Goal: Task Accomplishment & Management: Manage account settings

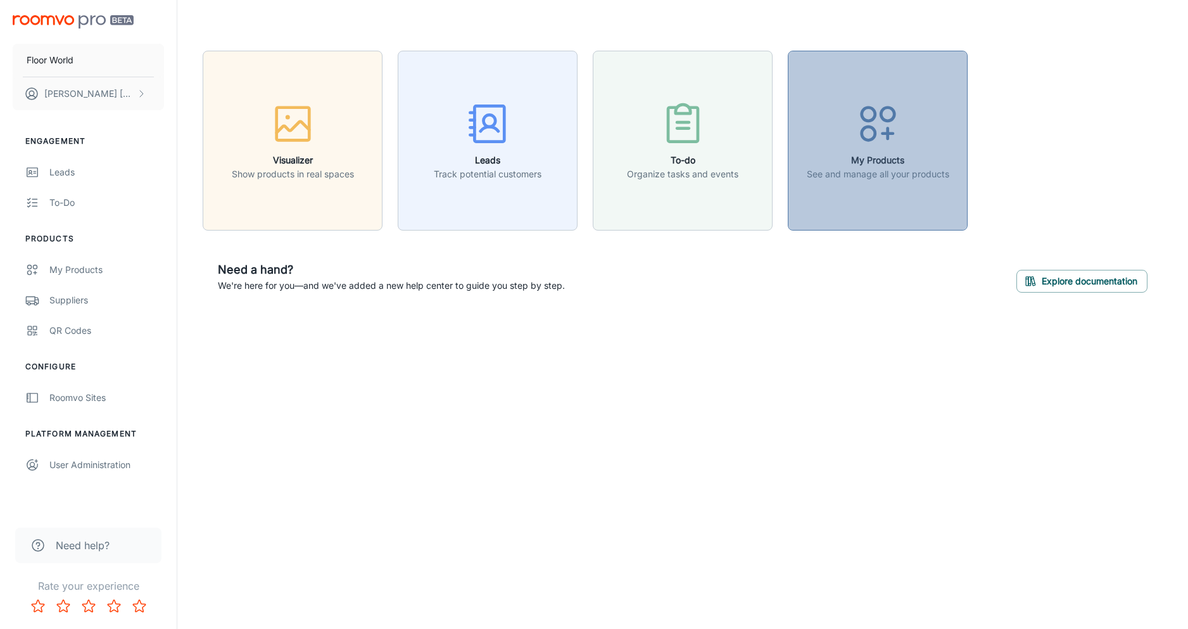
click at [849, 192] on button "My Products See and manage all your products" at bounding box center [878, 141] width 180 height 180
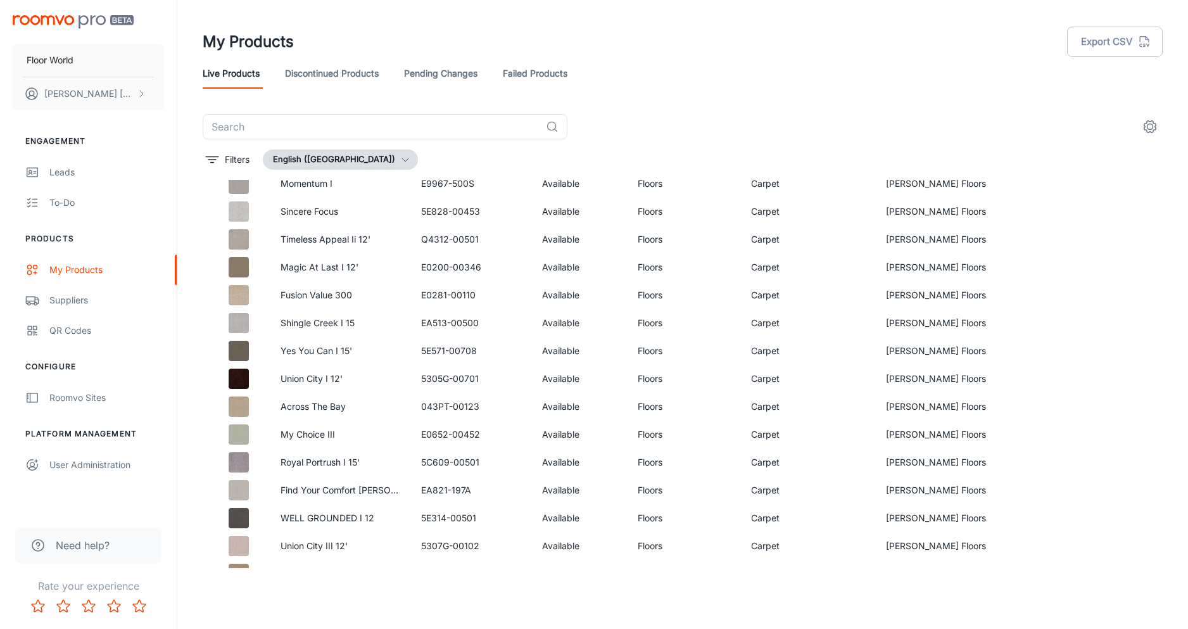
scroll to position [1746, 0]
click at [62, 299] on div "Suppliers" at bounding box center [106, 300] width 115 height 14
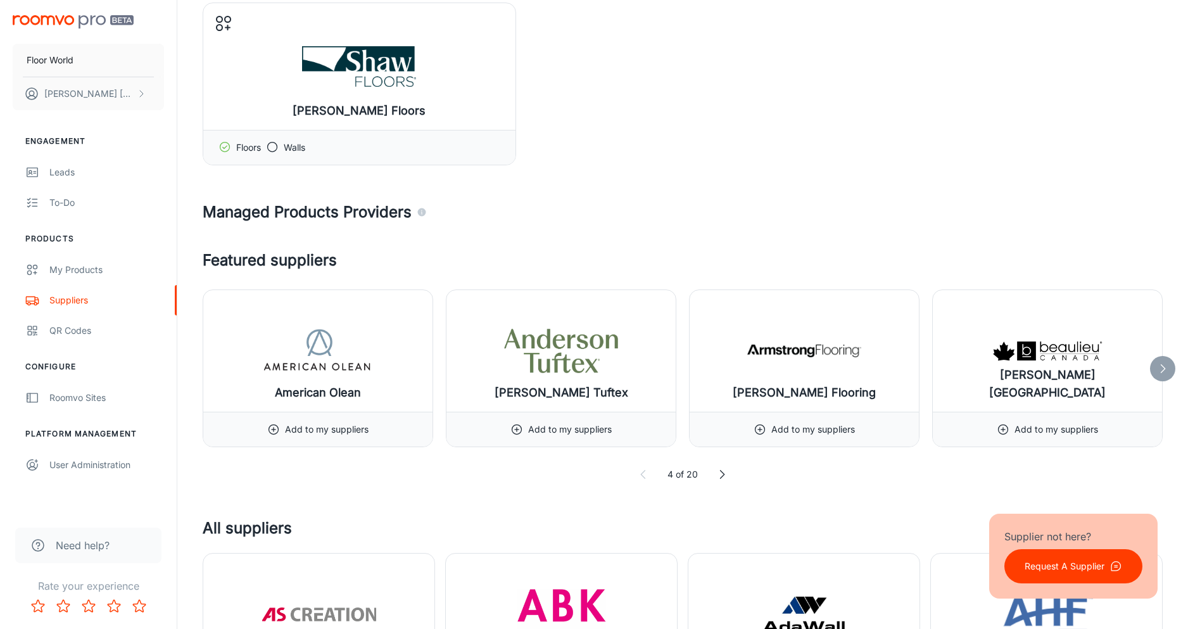
scroll to position [106, 0]
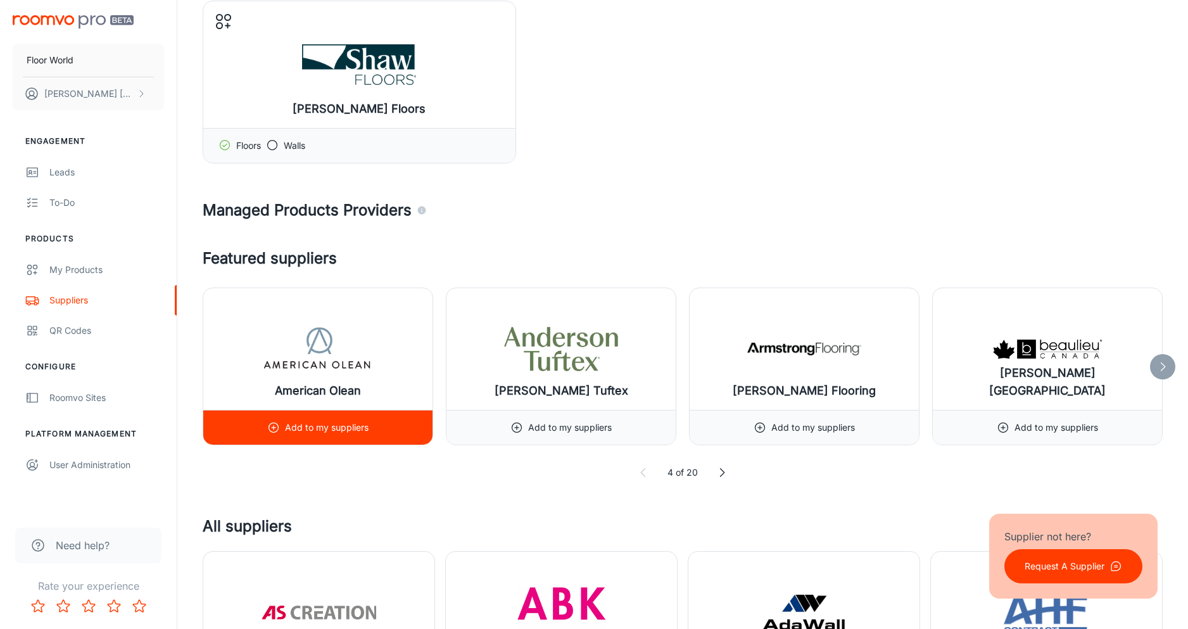
click at [322, 417] on div "Add to my suppliers" at bounding box center [317, 427] width 101 height 34
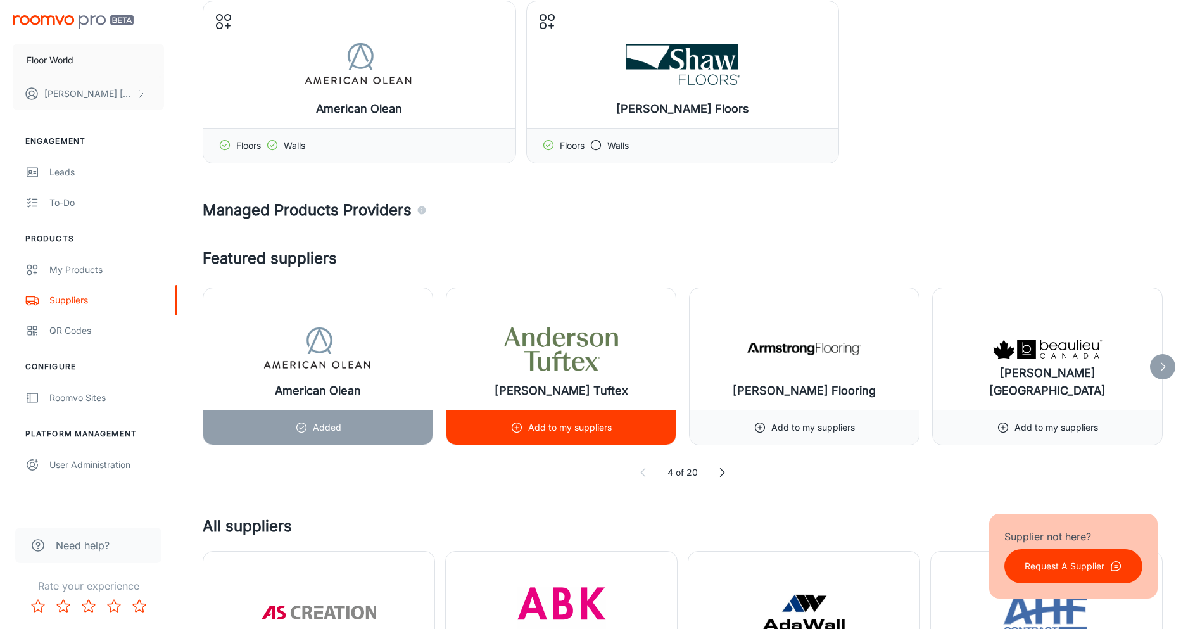
click at [566, 433] on p "Add to my suppliers" at bounding box center [570, 427] width 84 height 14
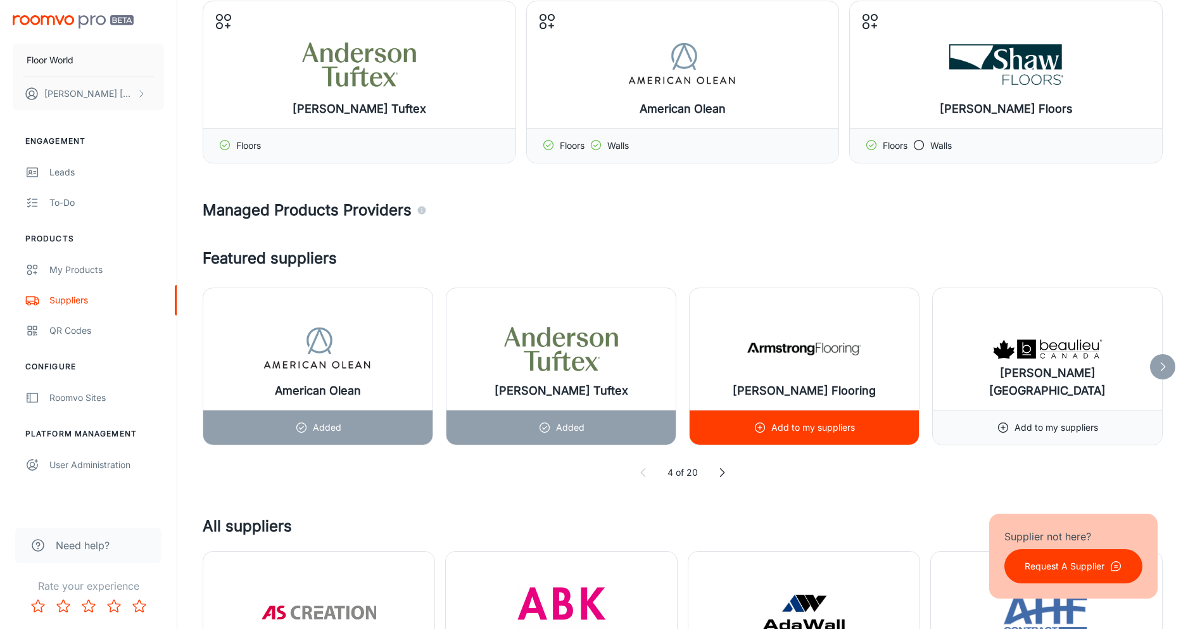
click at [801, 423] on p "Add to my suppliers" at bounding box center [813, 427] width 84 height 14
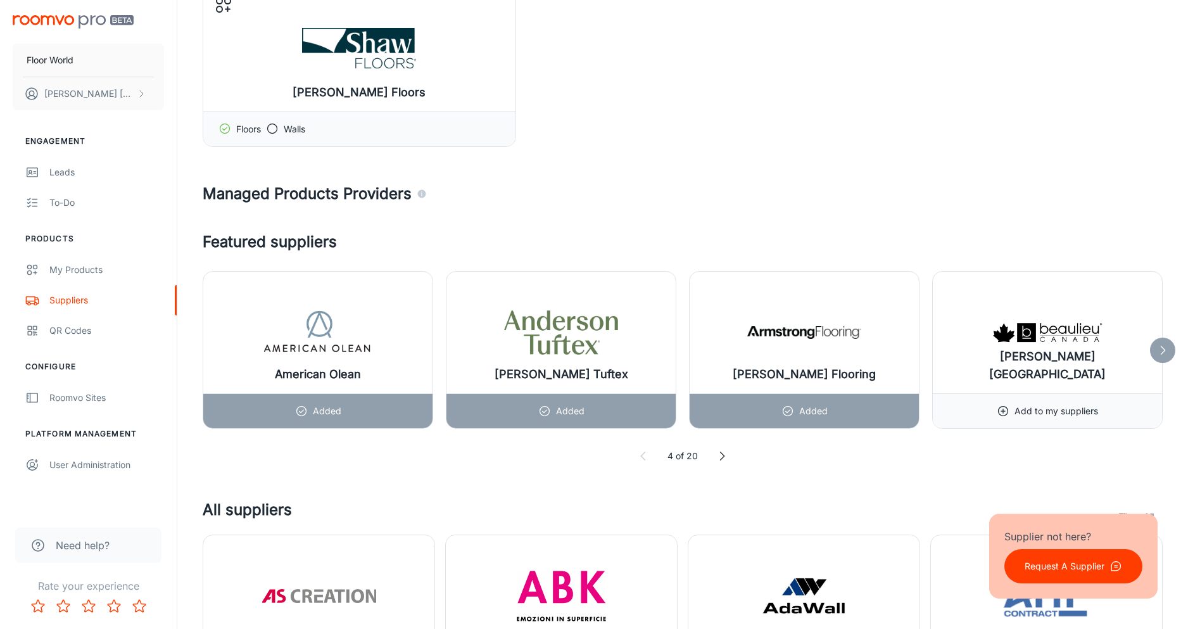
scroll to position [297, 0]
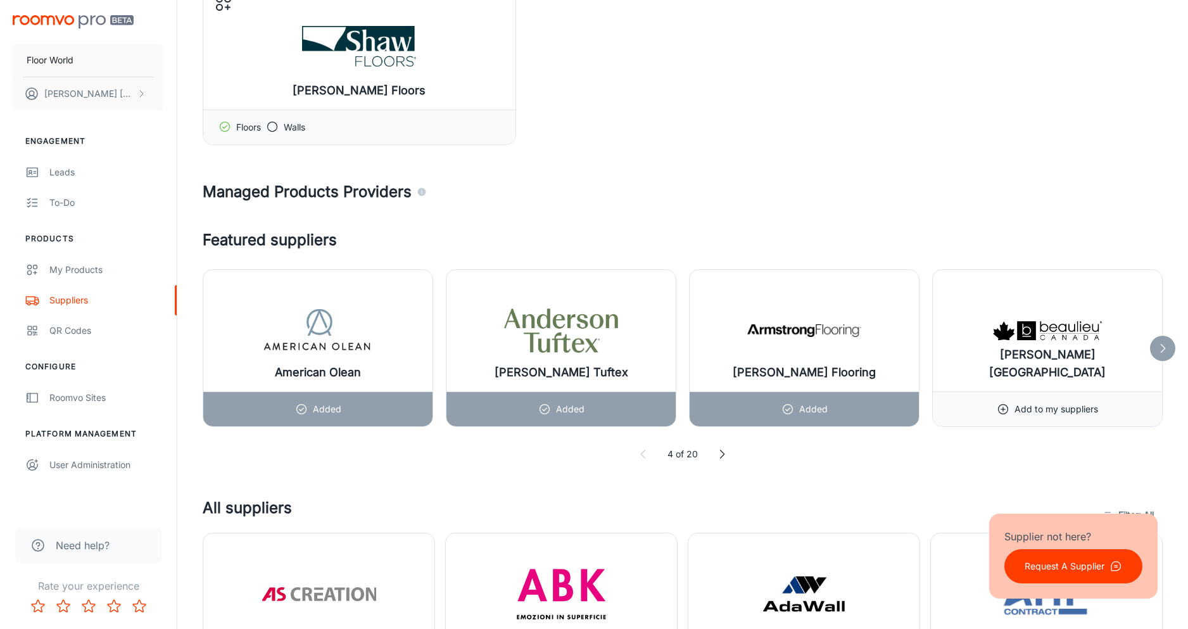
click at [1166, 347] on icon at bounding box center [1162, 348] width 13 height 13
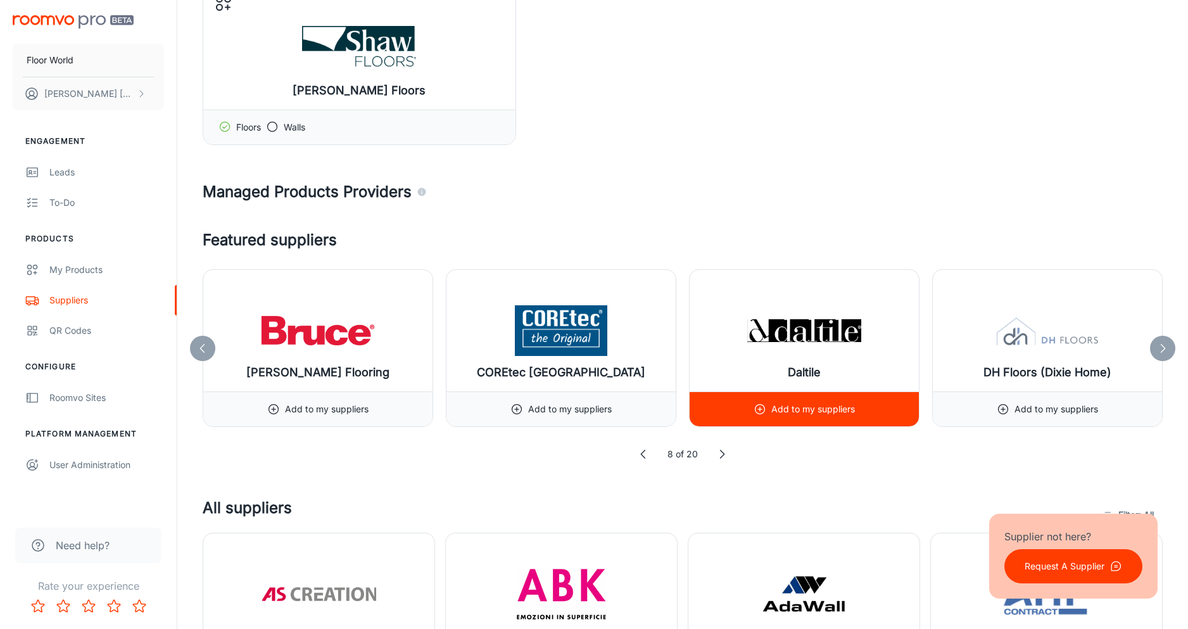
click at [812, 410] on p "Add to my suppliers" at bounding box center [813, 409] width 84 height 14
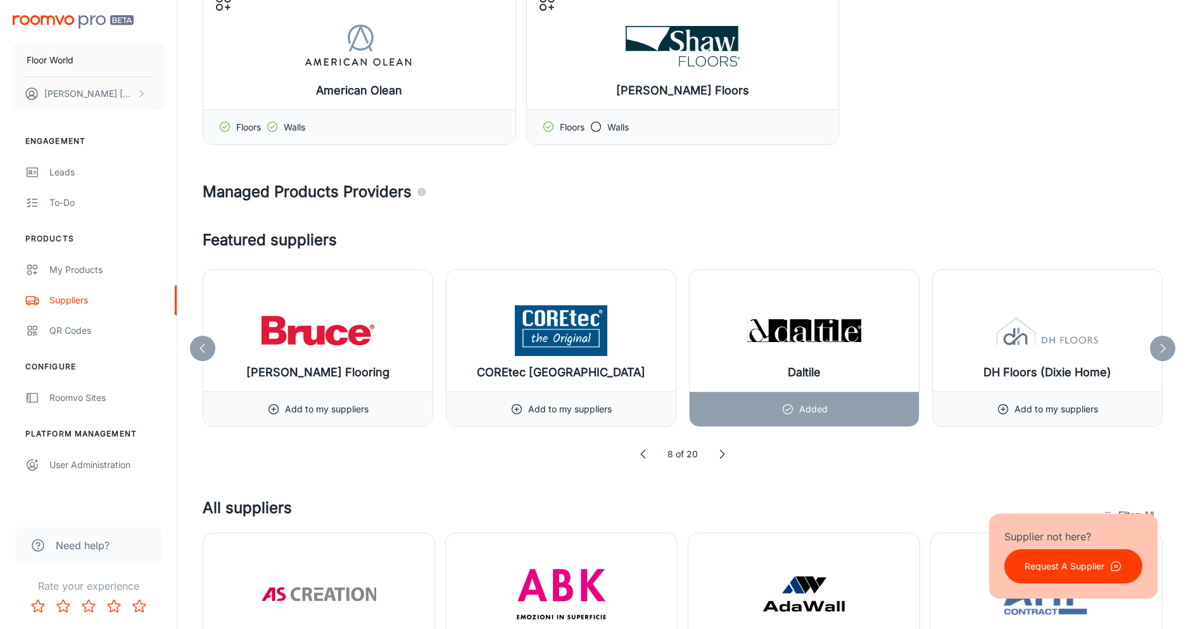
click at [1166, 348] on icon at bounding box center [1162, 348] width 13 height 13
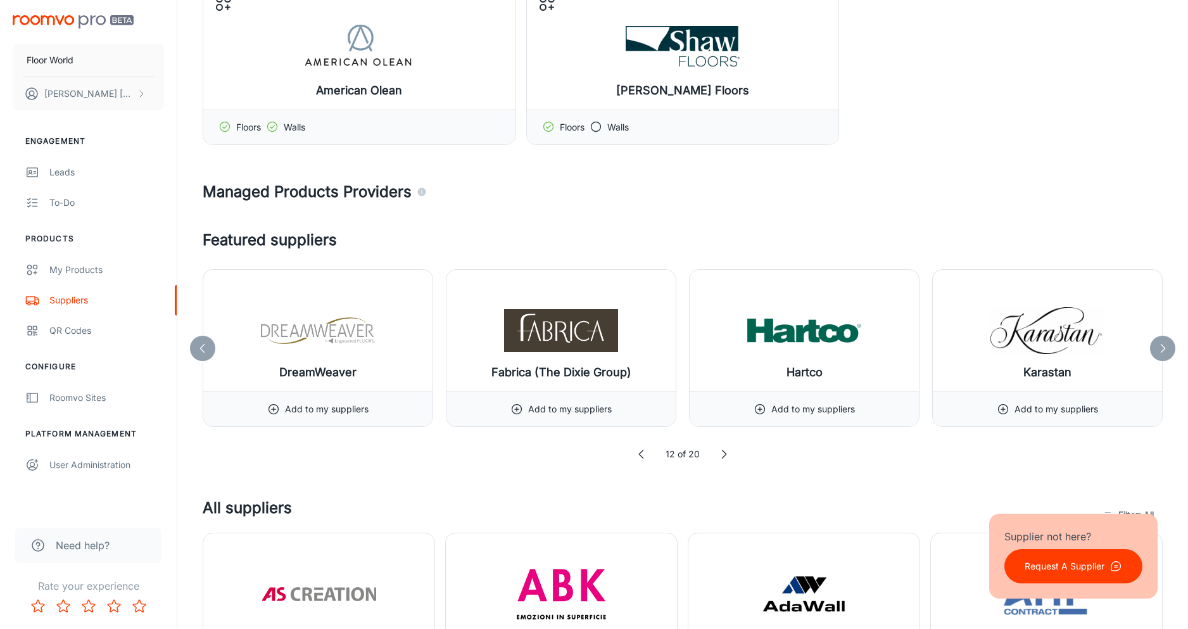
click at [1164, 348] on polyline at bounding box center [1163, 348] width 4 height 8
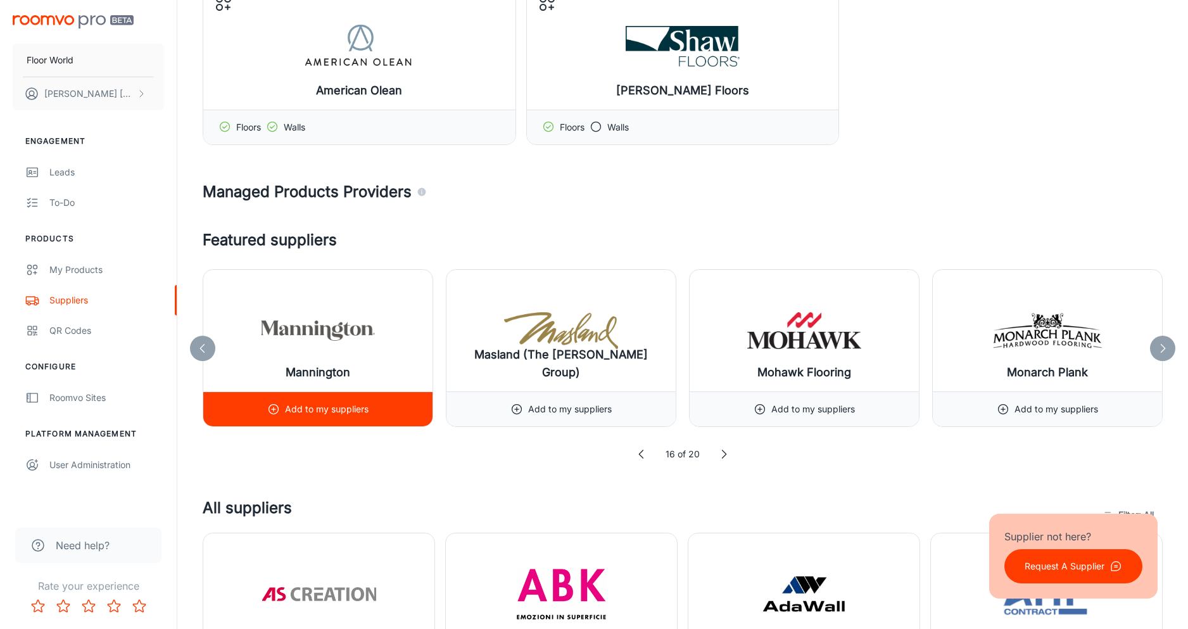
click at [342, 415] on p "Add to my suppliers" at bounding box center [327, 409] width 84 height 14
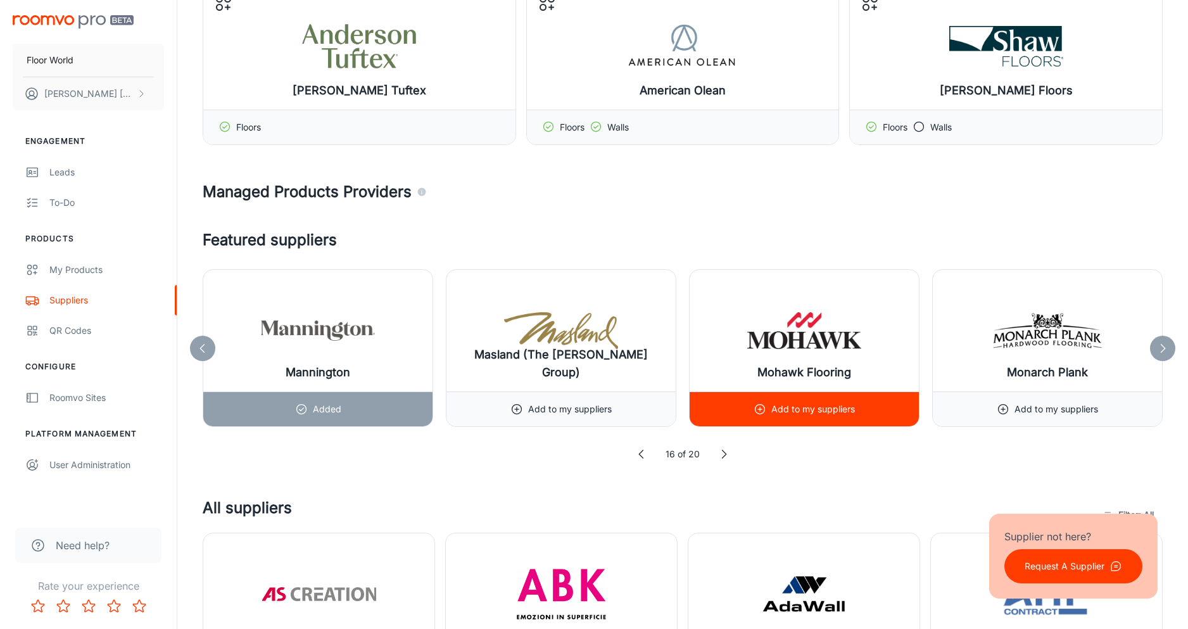
click at [801, 407] on p "Add to my suppliers" at bounding box center [813, 409] width 84 height 14
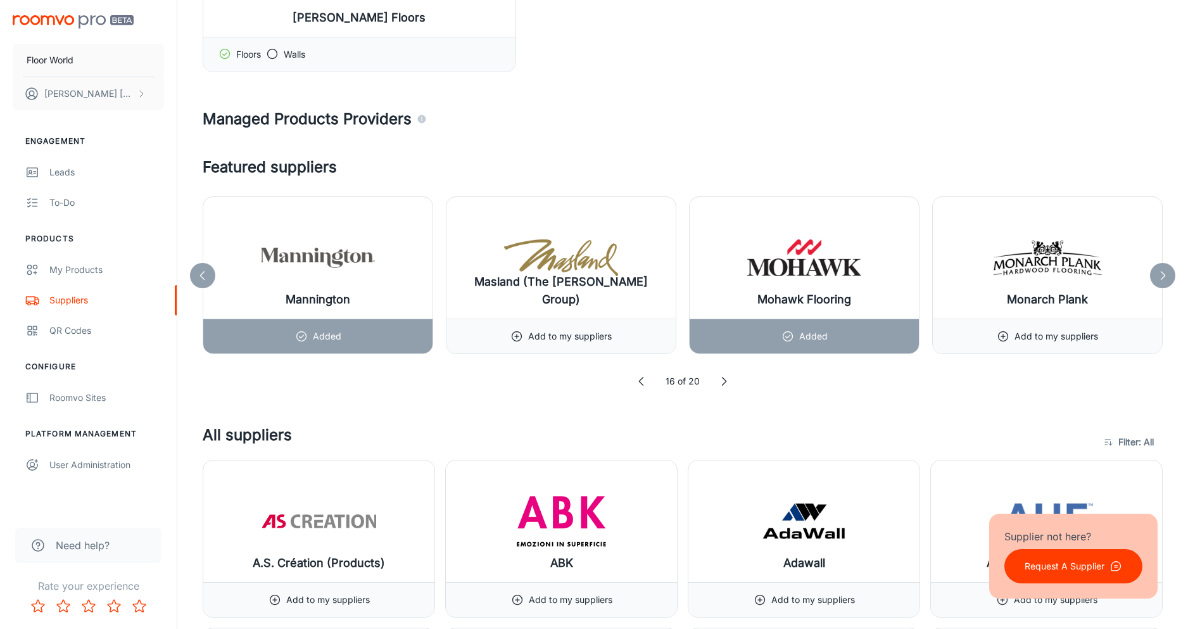
scroll to position [570, 0]
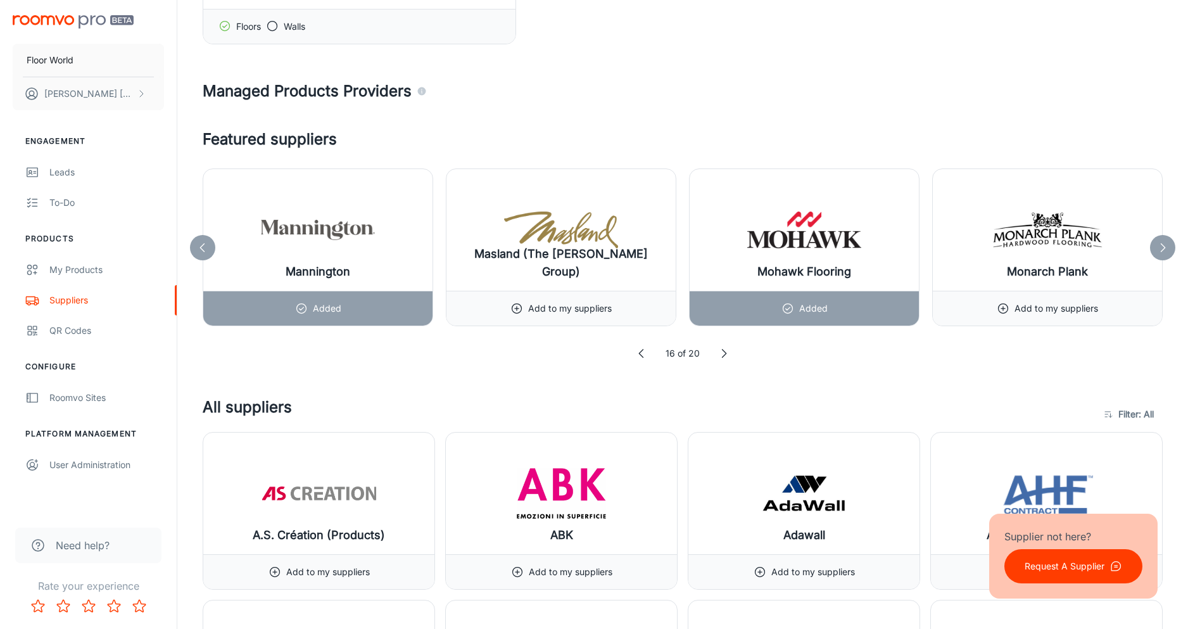
click at [1164, 246] on polyline at bounding box center [1163, 247] width 4 height 8
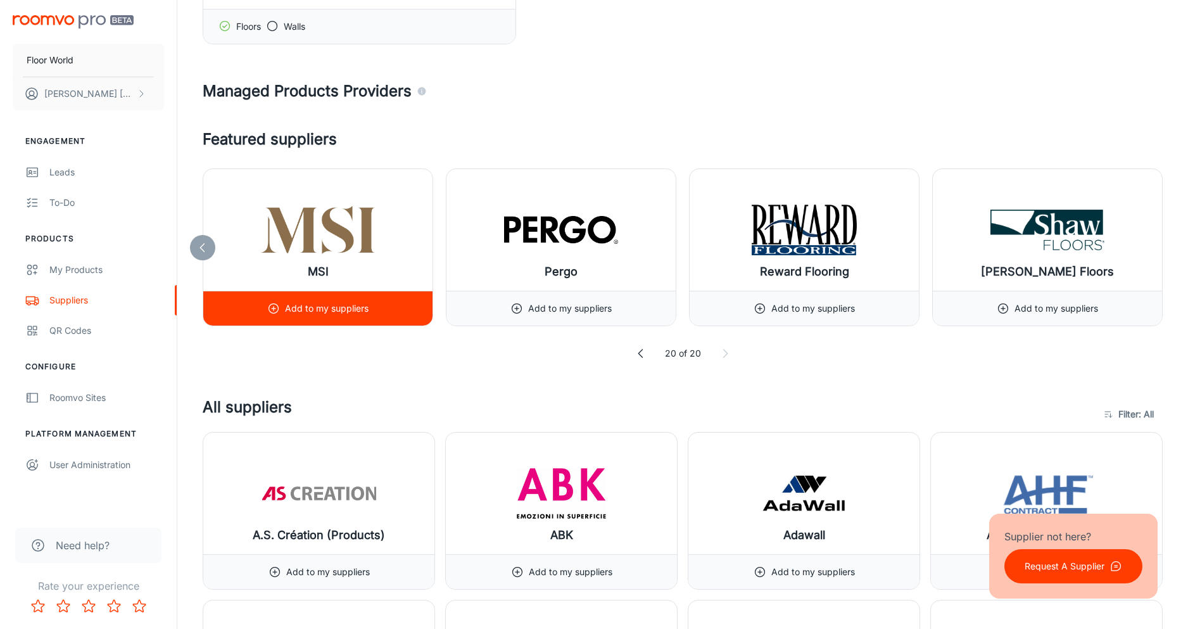
click at [349, 310] on p "Add to my suppliers" at bounding box center [327, 308] width 84 height 14
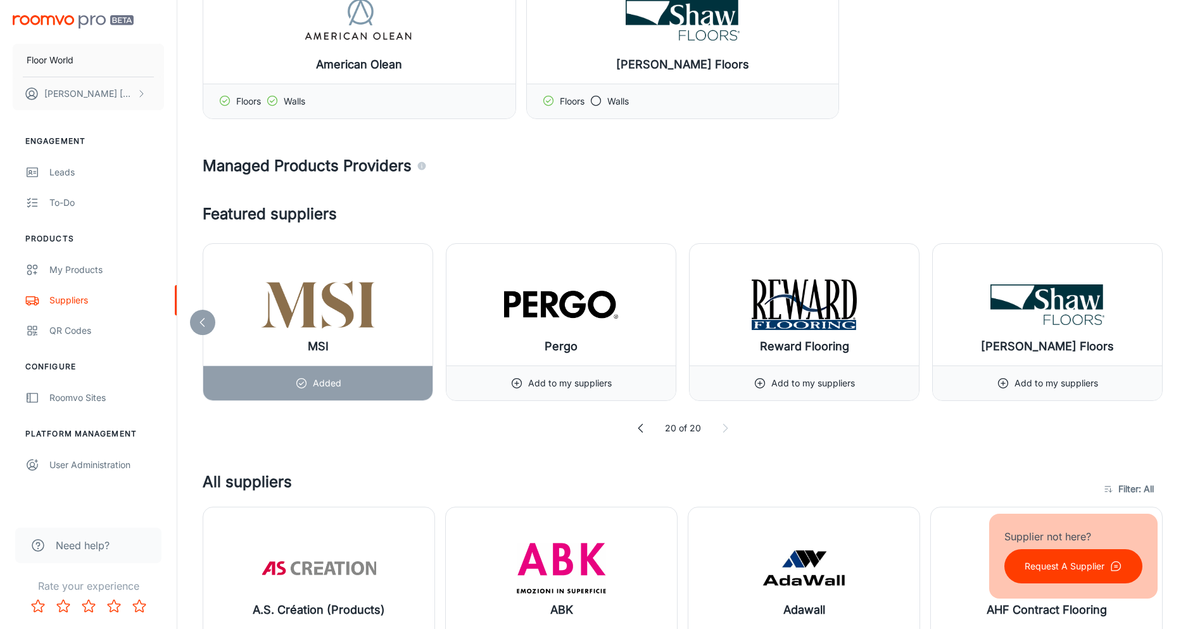
scroll to position [501, 0]
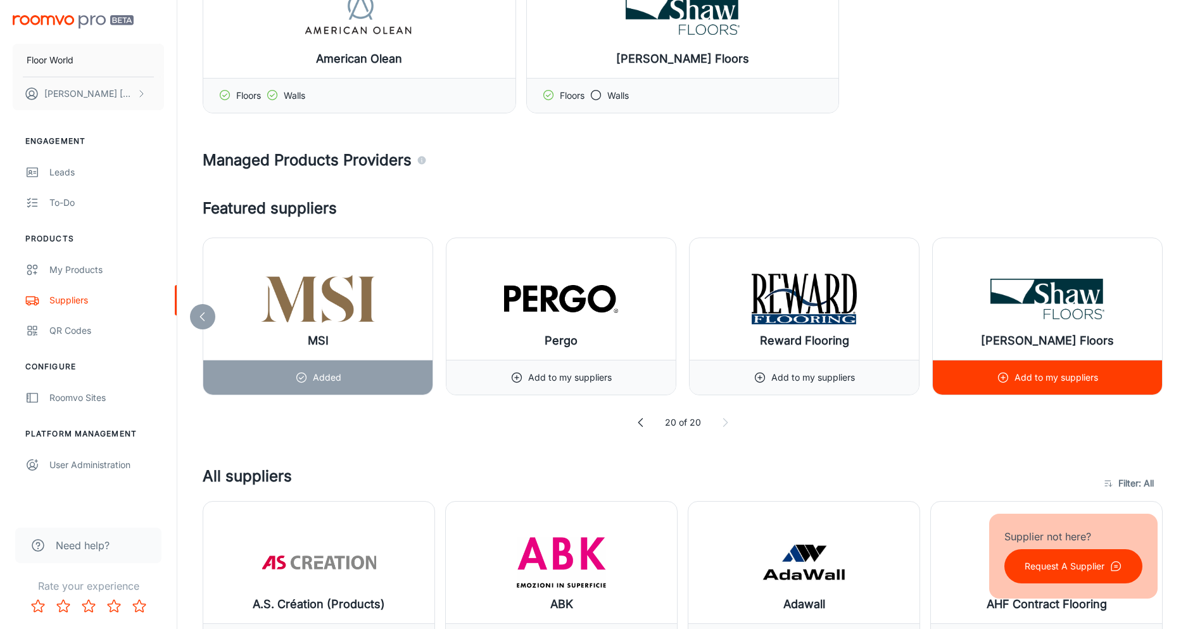
click at [1055, 384] on p "Add to my suppliers" at bounding box center [1056, 377] width 84 height 14
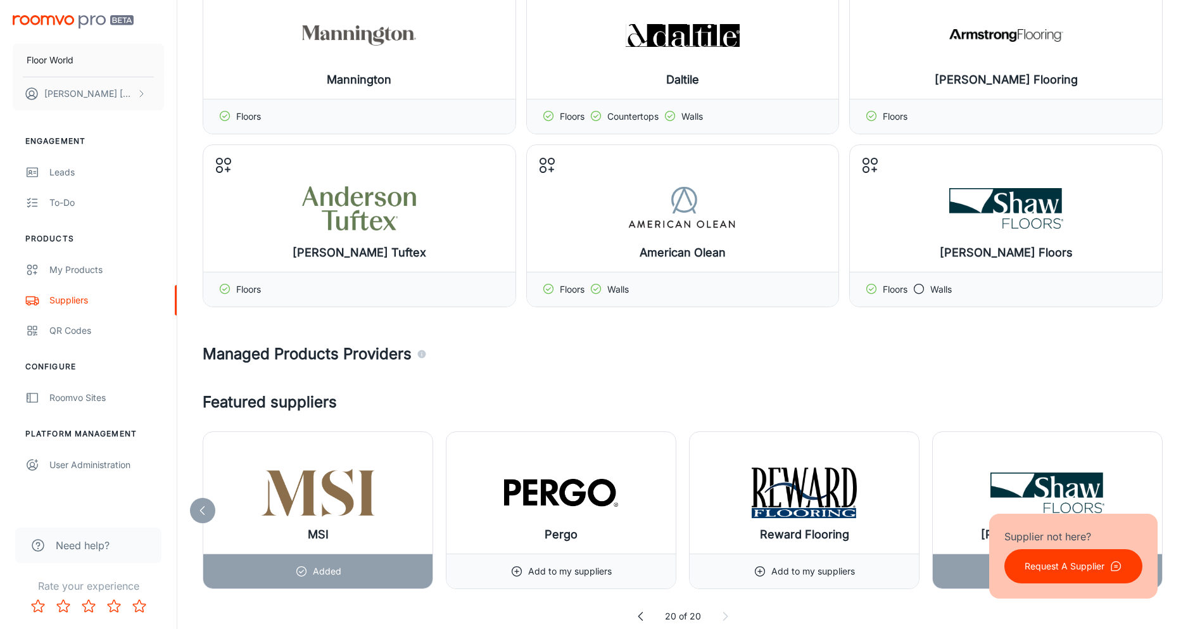
scroll to position [308, 0]
click at [1140, 169] on icon at bounding box center [1141, 164] width 20 height 20
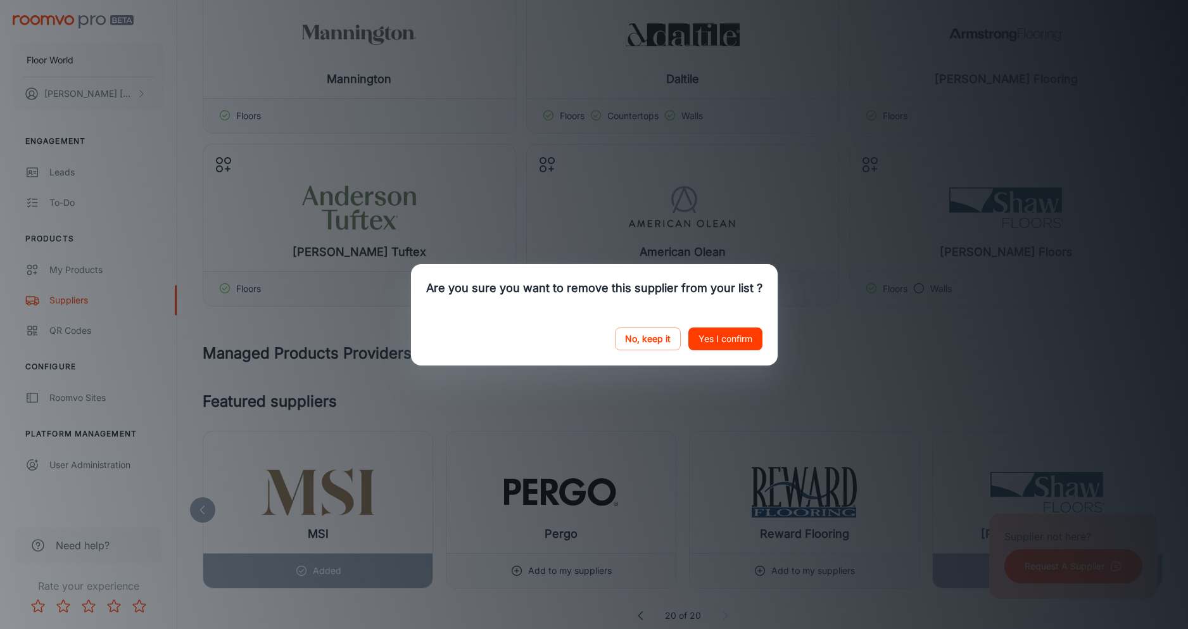
click at [747, 337] on button "Yes I confirm" at bounding box center [725, 338] width 74 height 23
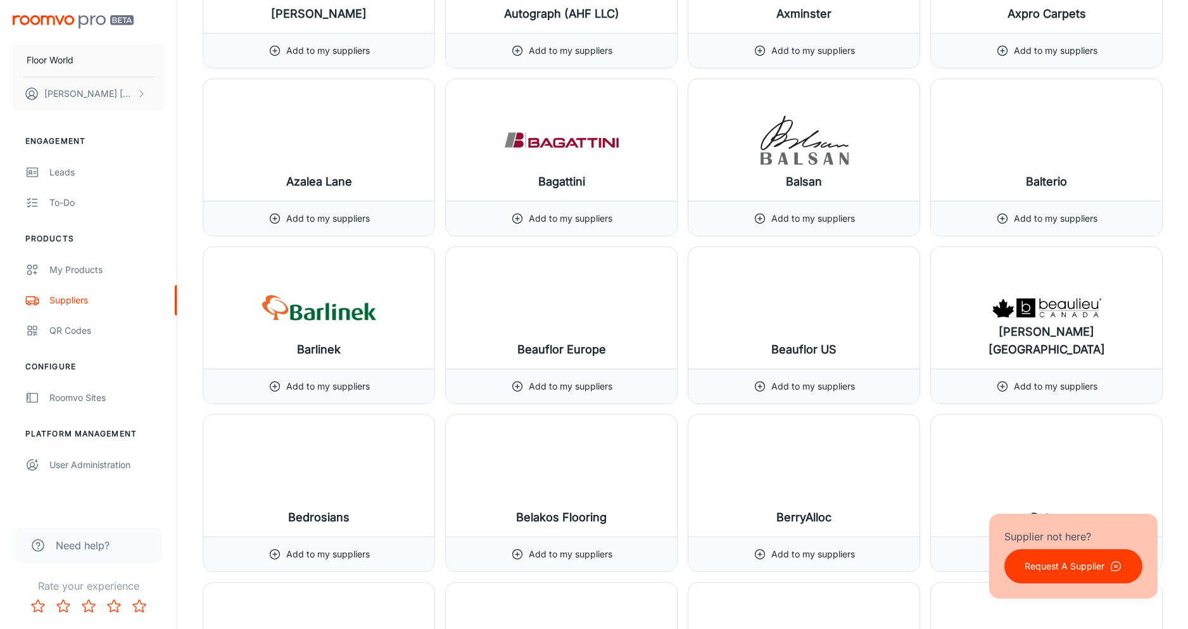
scroll to position [2271, 0]
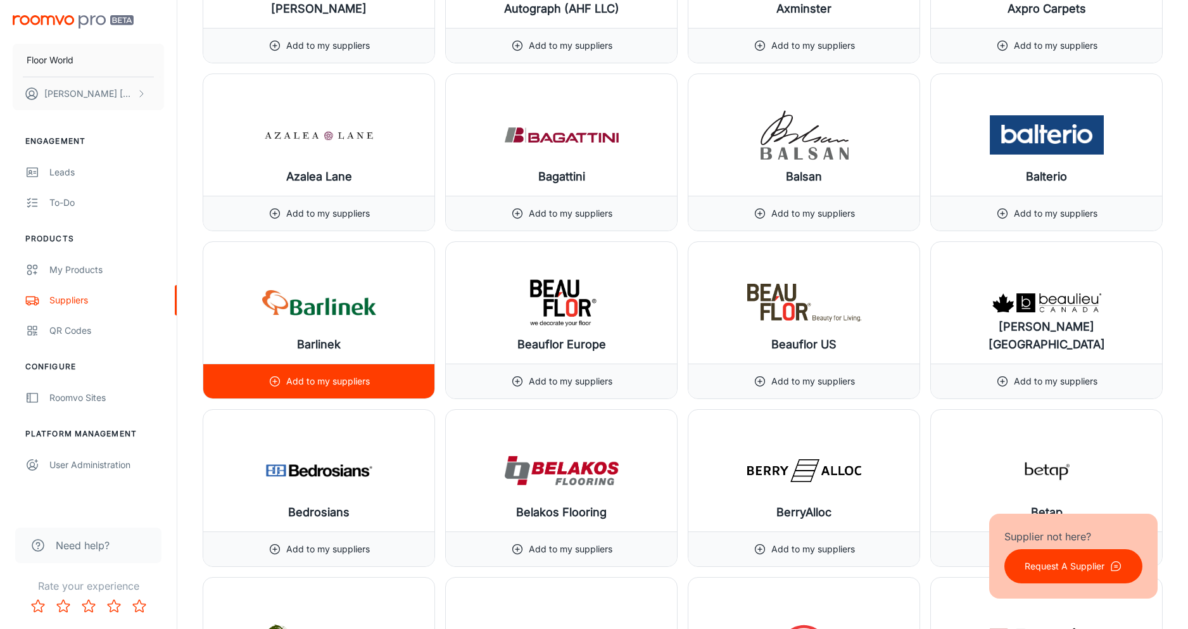
click at [339, 389] on div "Add to my suppliers" at bounding box center [318, 381] width 101 height 34
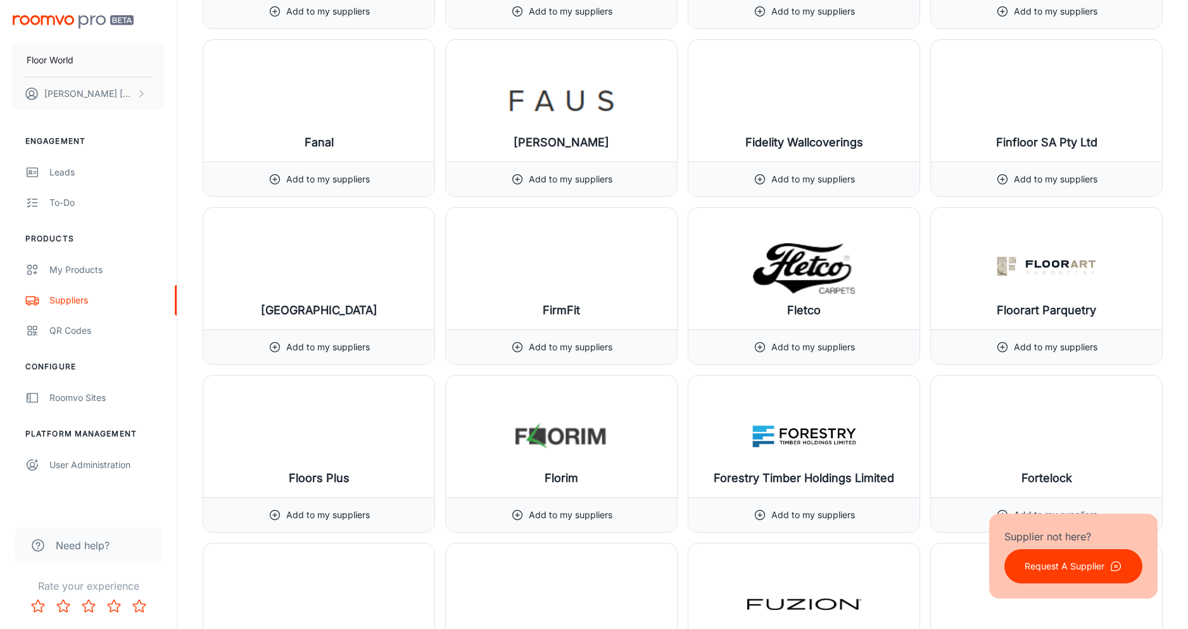
scroll to position [6168, 0]
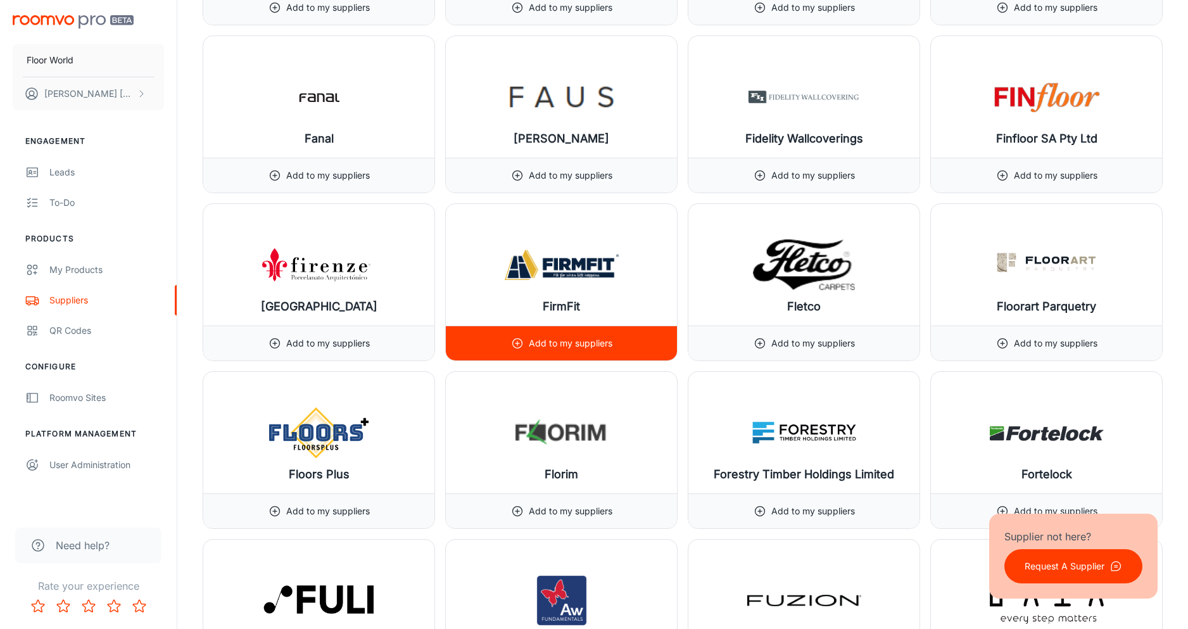
click at [614, 341] on div "Add to my suppliers" at bounding box center [561, 342] width 231 height 35
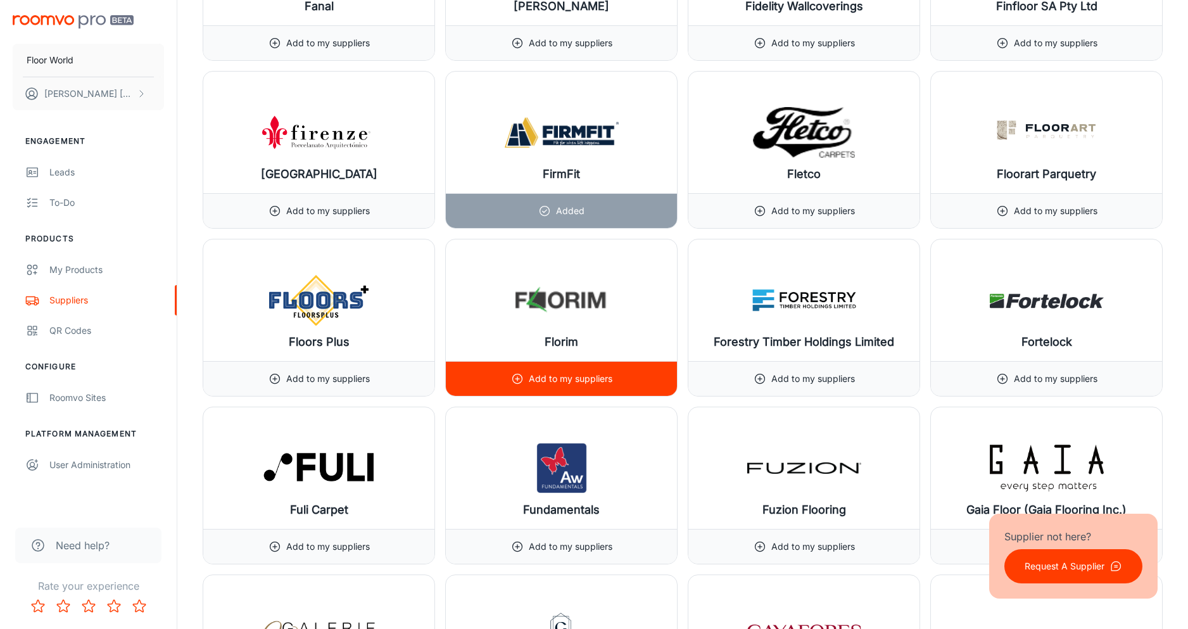
scroll to position [6335, 0]
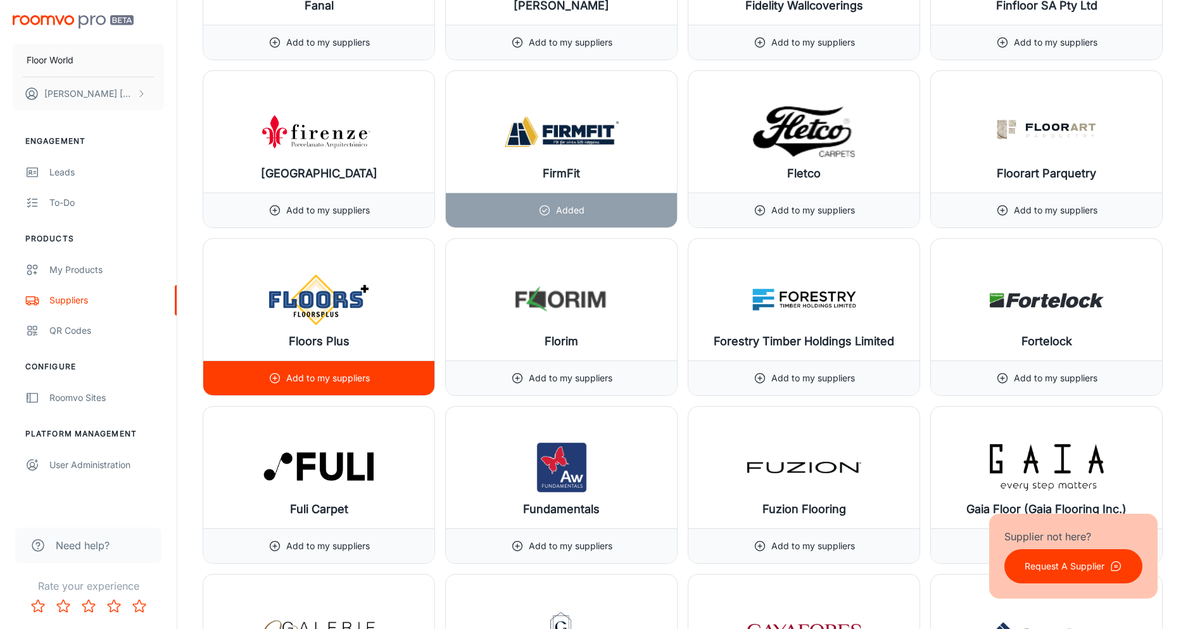
click at [288, 375] on p "Add to my suppliers" at bounding box center [328, 378] width 84 height 14
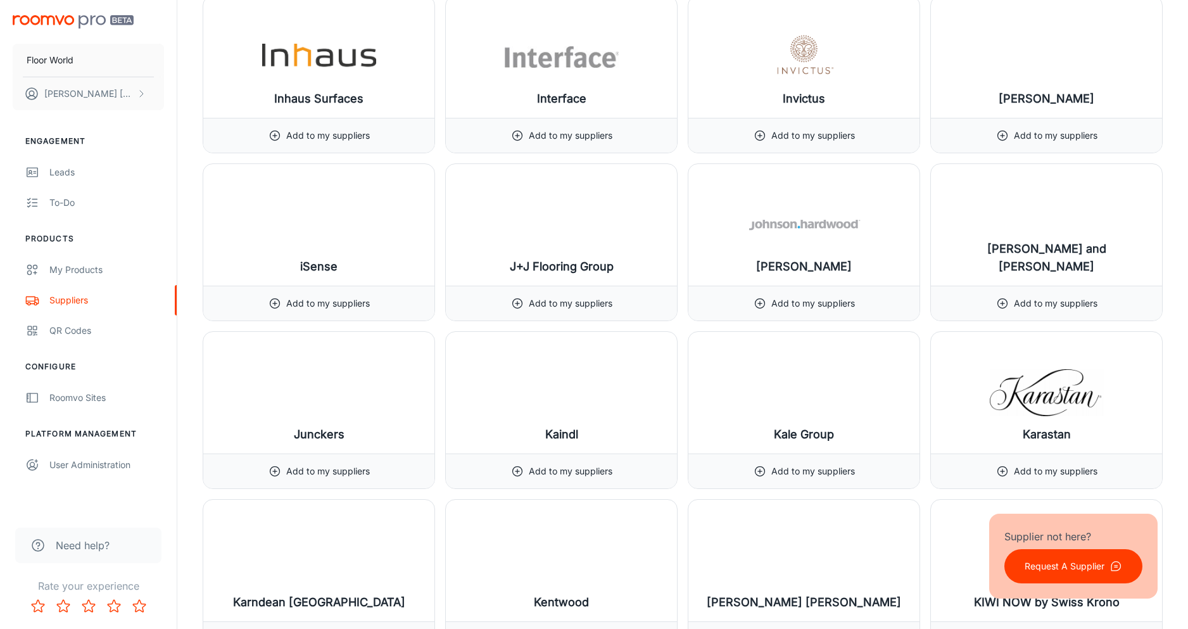
scroll to position [8261, 0]
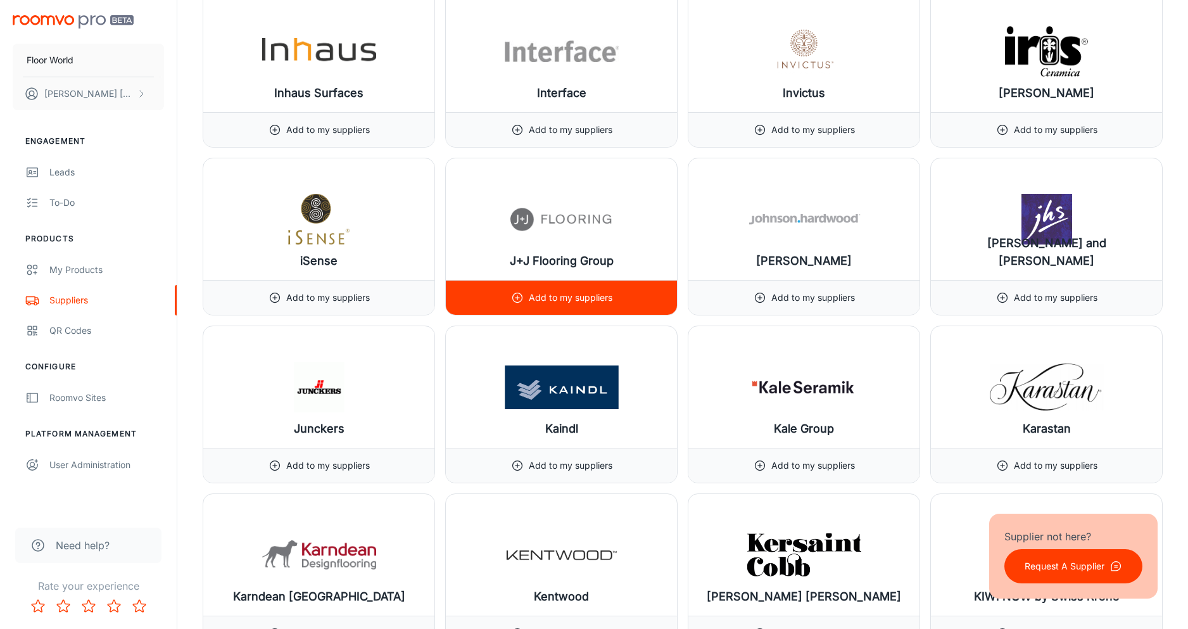
click at [573, 310] on div "Add to my suppliers" at bounding box center [561, 297] width 101 height 34
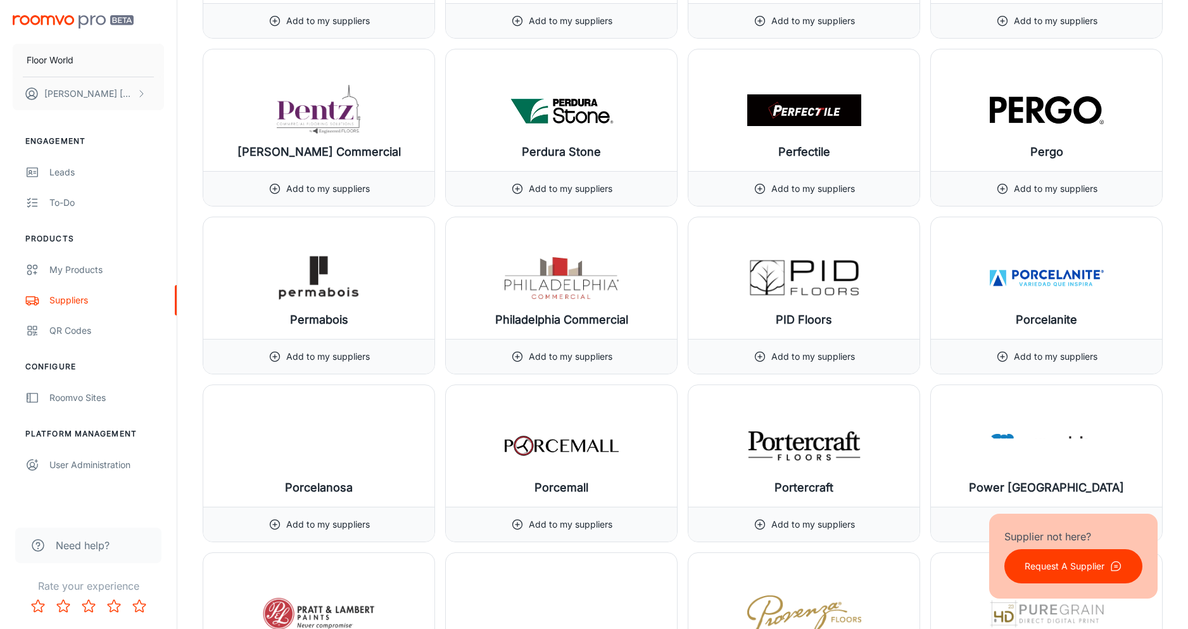
scroll to position [12062, 0]
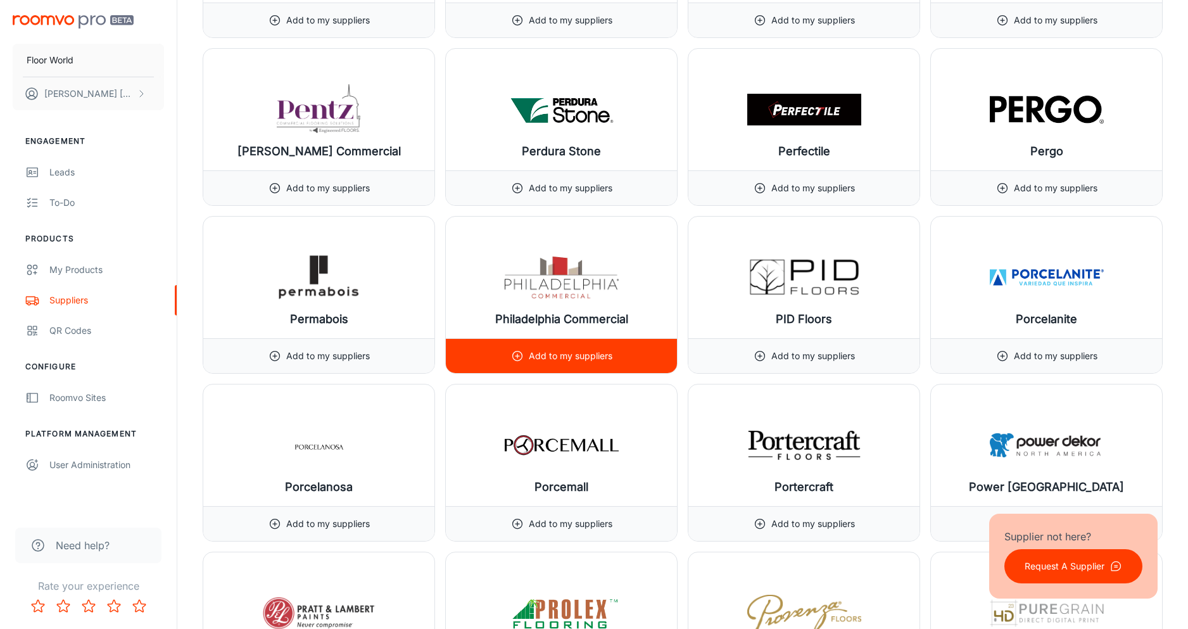
click at [576, 348] on div "Add to my suppliers" at bounding box center [561, 356] width 101 height 34
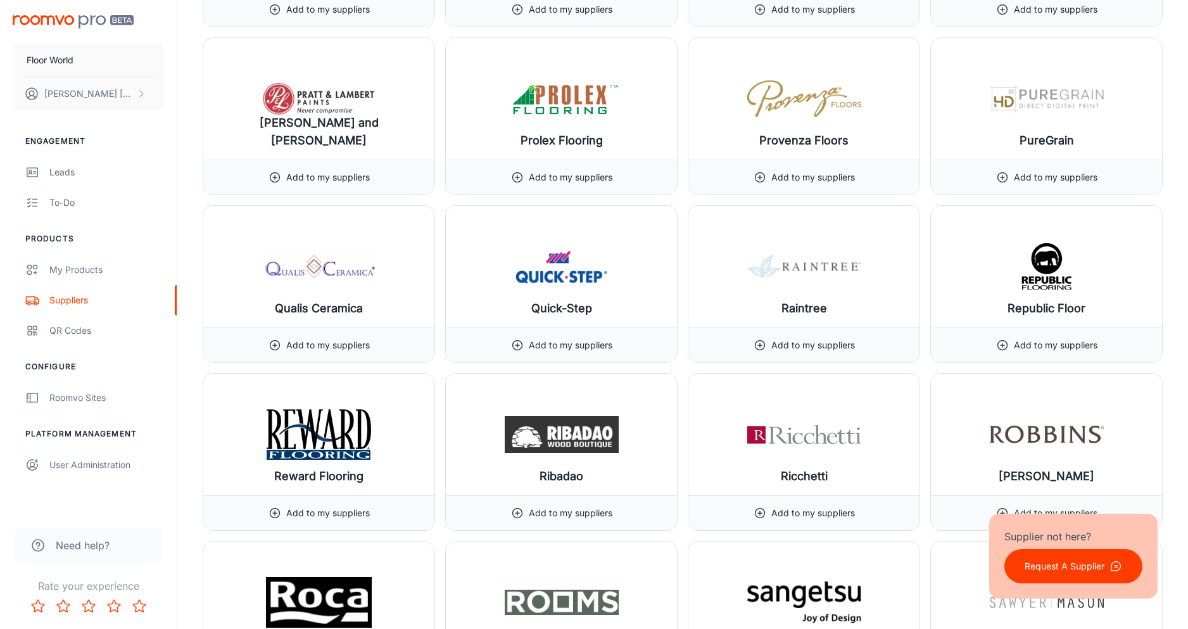
scroll to position [12577, 0]
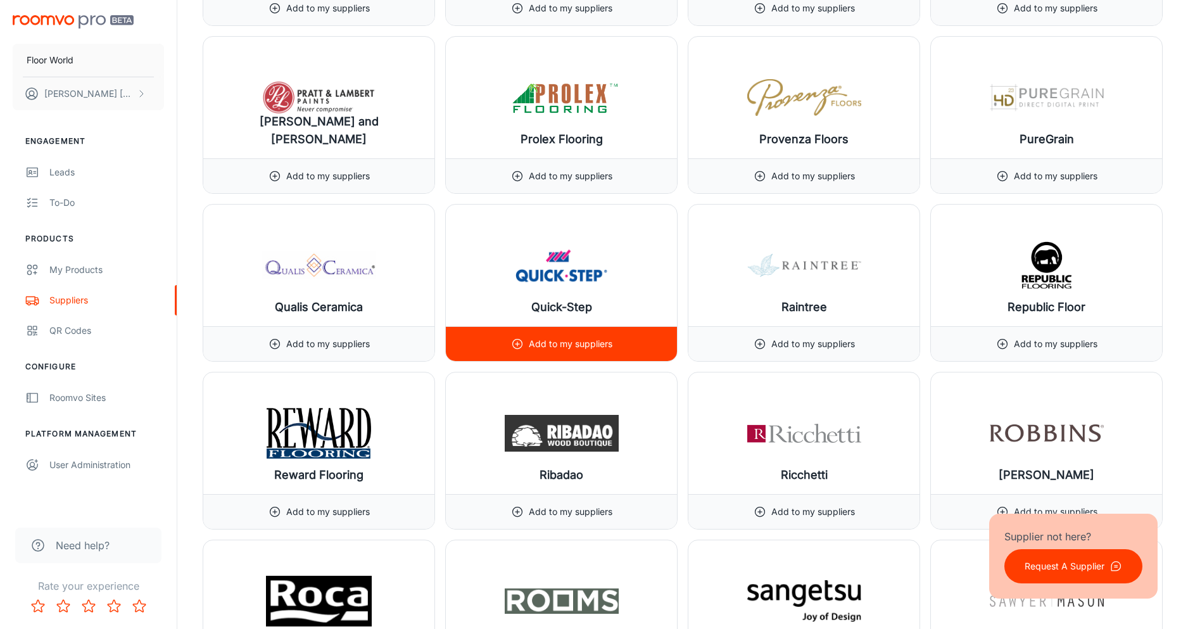
click at [579, 352] on div "Add to my suppliers" at bounding box center [561, 344] width 101 height 34
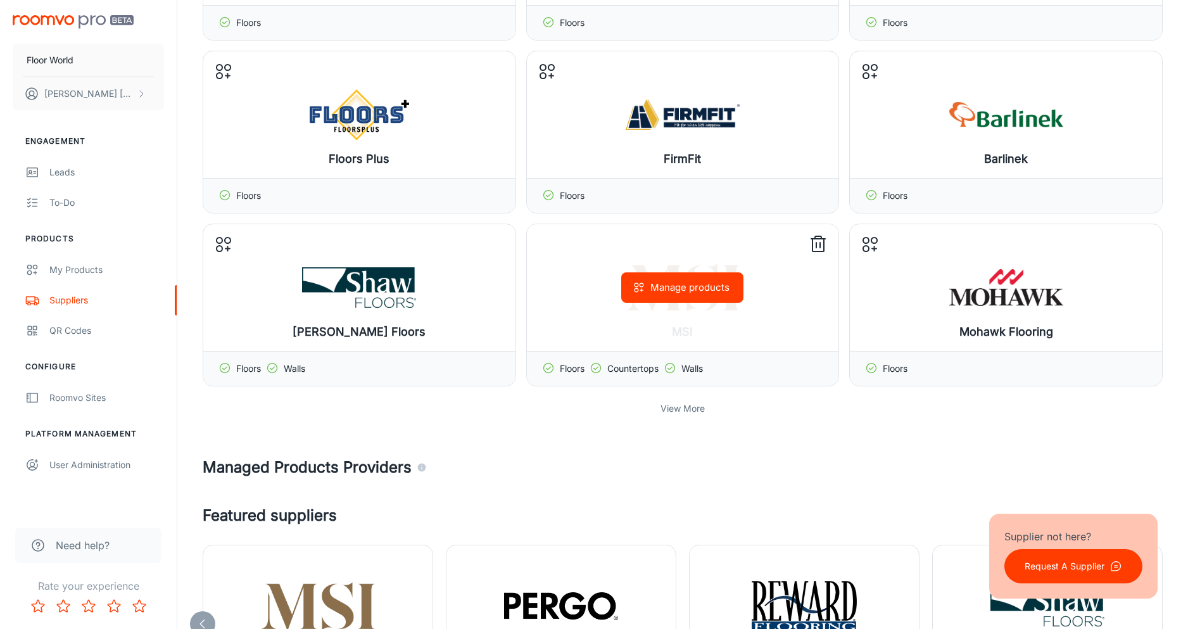
scroll to position [243, 0]
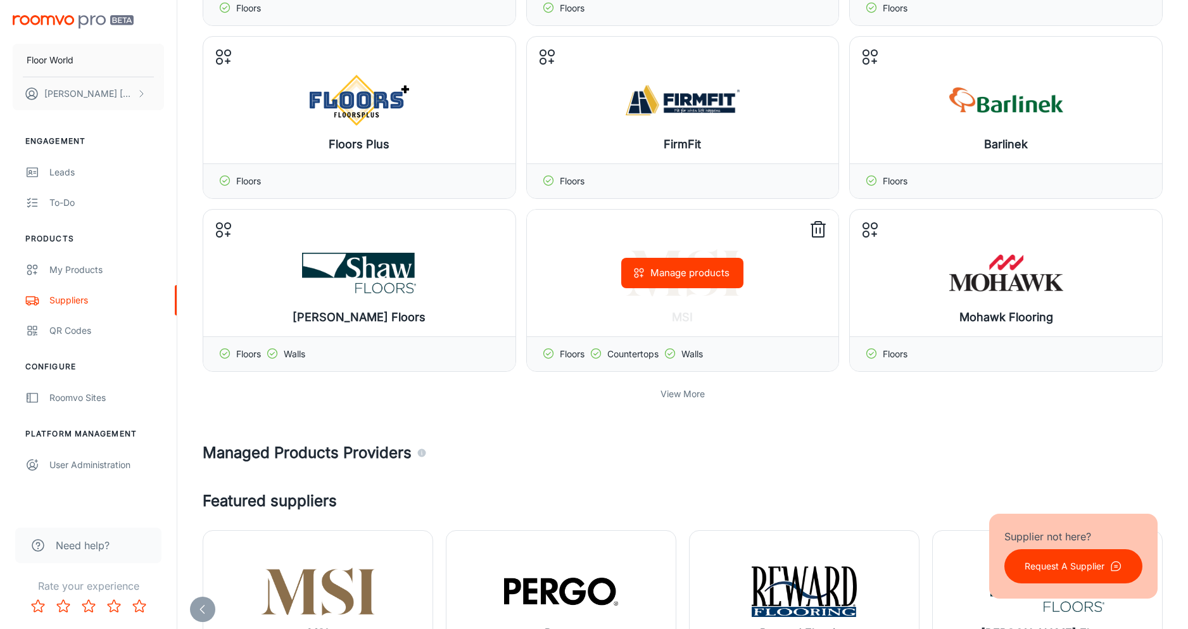
click at [596, 352] on icon at bounding box center [595, 353] width 13 height 13
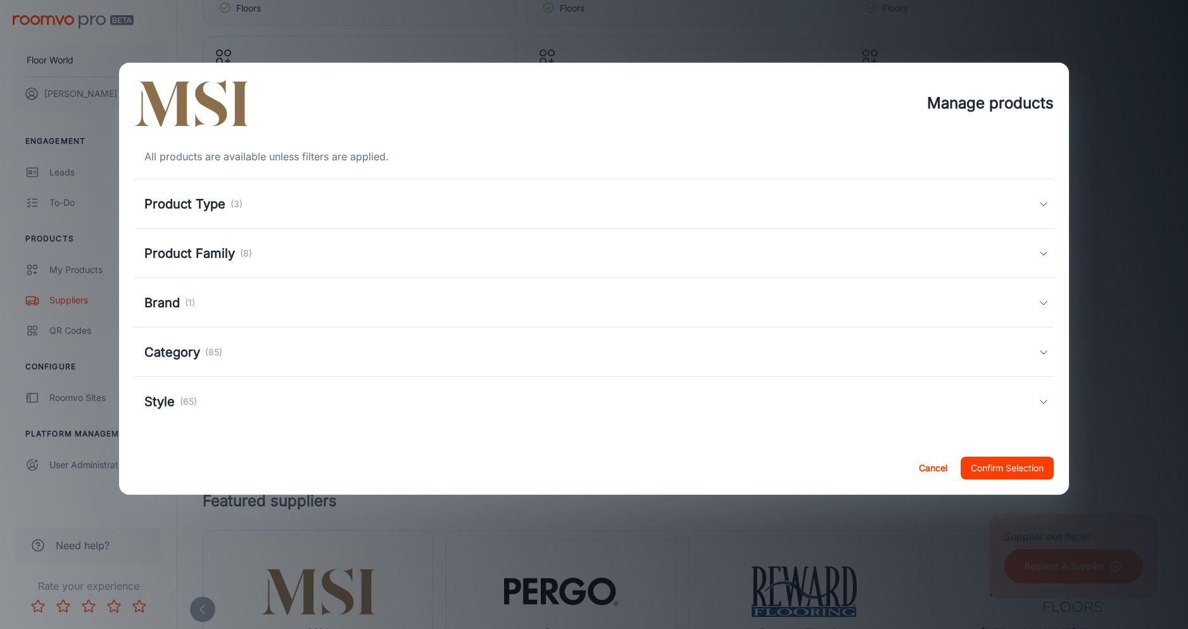
click at [705, 181] on div "Product Type (3)" at bounding box center [594, 203] width 920 height 49
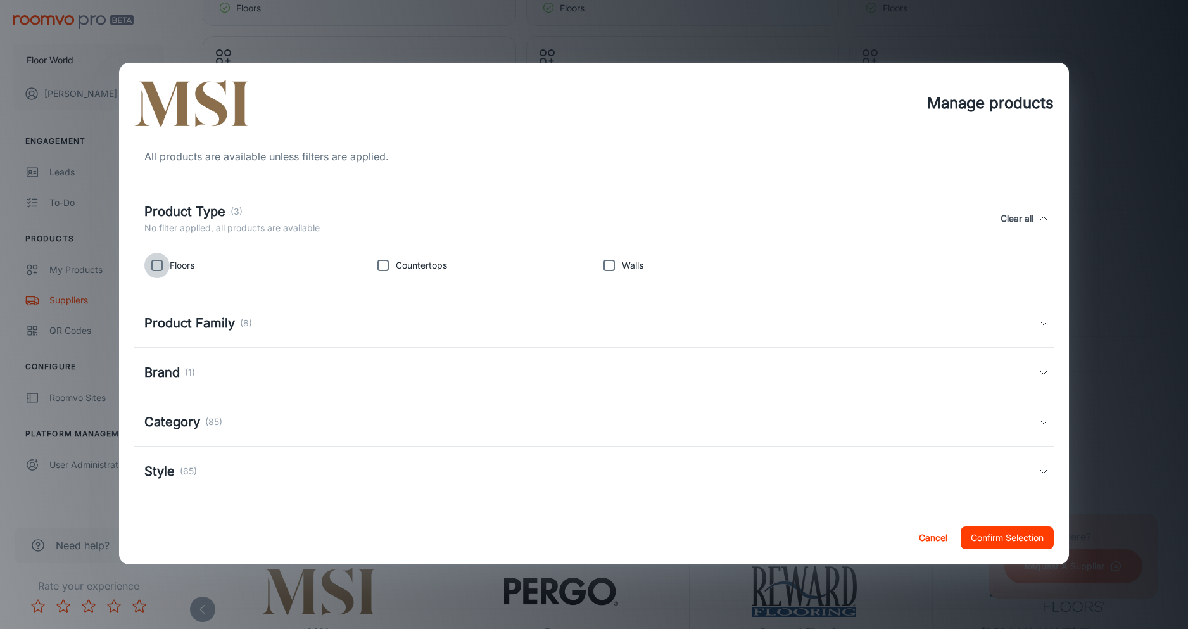
click at [154, 263] on input "checkbox" at bounding box center [156, 265] width 25 height 25
checkbox input "true"
click at [994, 518] on div "Cancel Confirm Selection" at bounding box center [594, 537] width 950 height 53
click at [995, 532] on button "Confirm Selection" at bounding box center [1006, 537] width 93 height 23
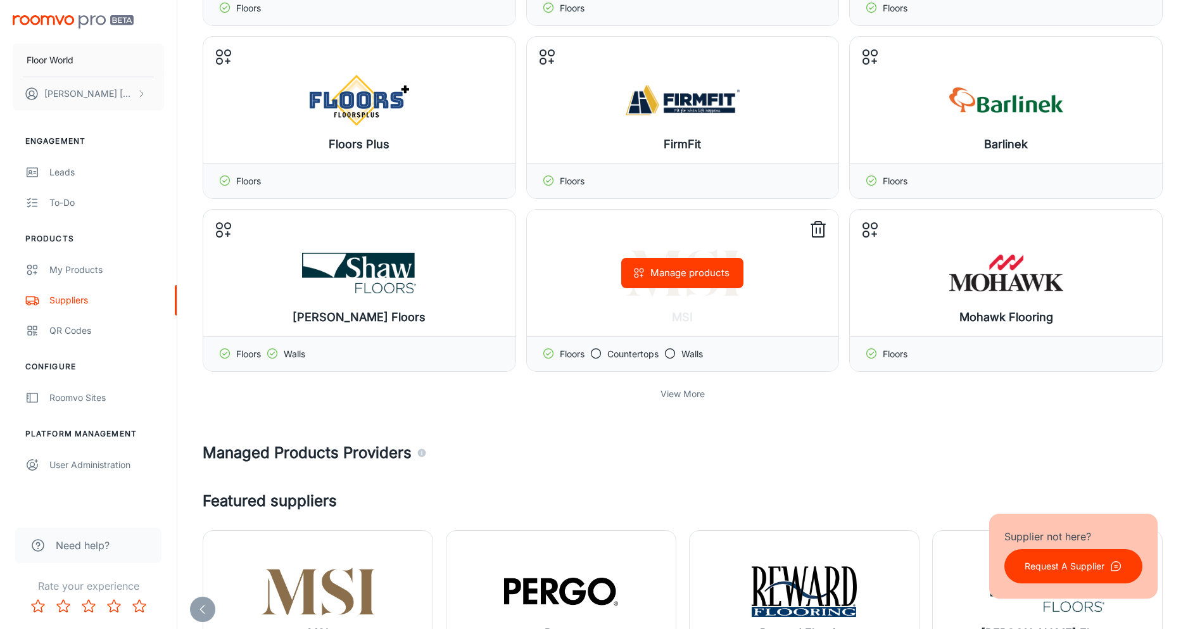
click at [684, 270] on button "Manage products" at bounding box center [682, 273] width 122 height 30
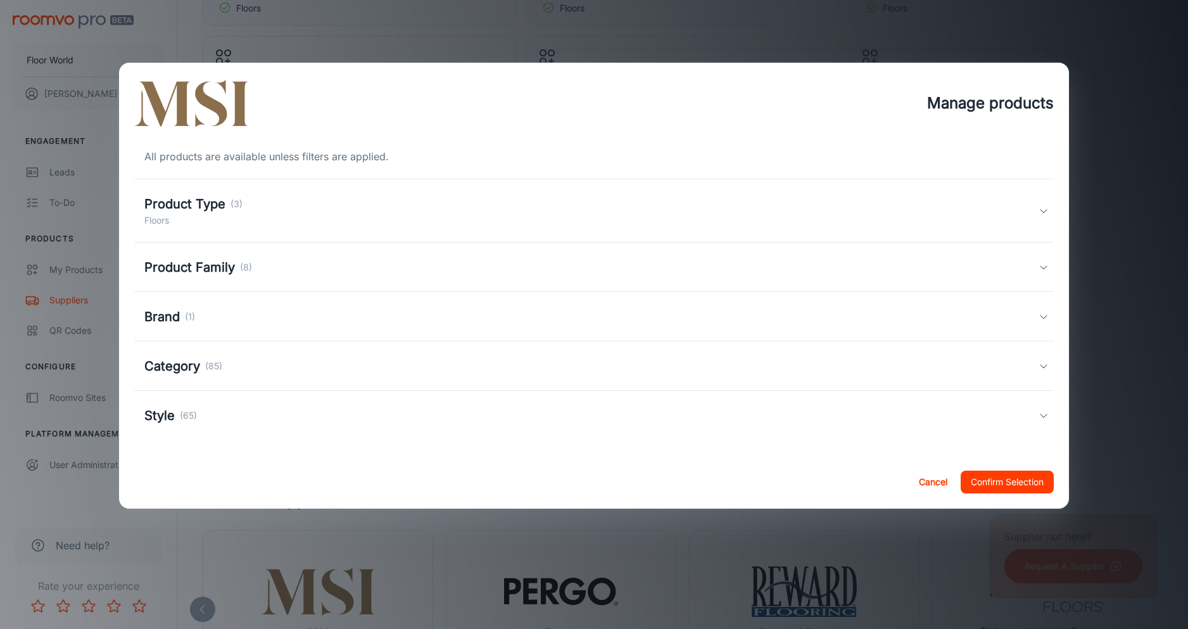
click at [319, 222] on div "Product Type (3) Floors" at bounding box center [591, 210] width 895 height 33
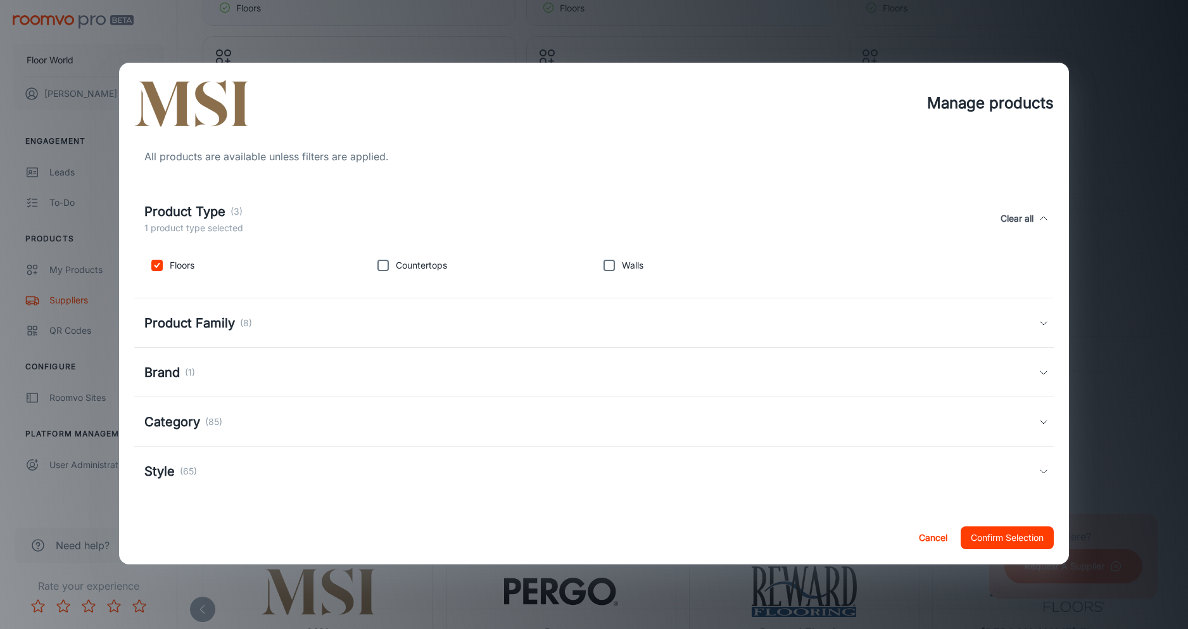
click at [601, 263] on input "checkbox" at bounding box center [608, 265] width 25 height 25
checkbox input "true"
click at [995, 536] on button "Confirm Selection" at bounding box center [1006, 537] width 93 height 23
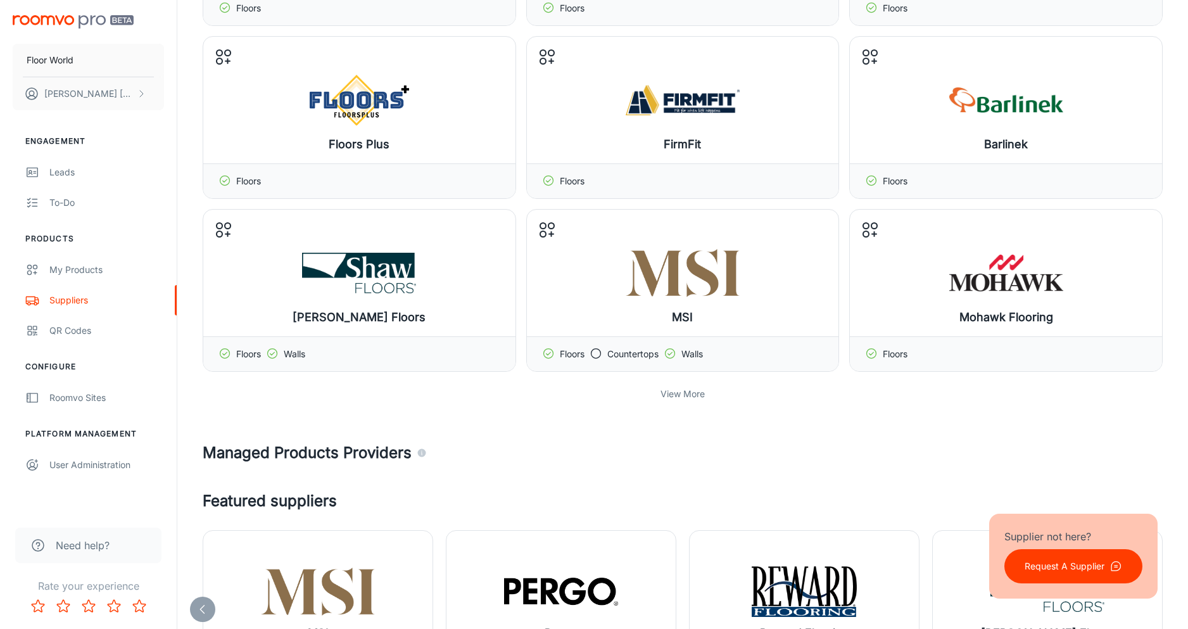
click at [682, 388] on p "View More" at bounding box center [682, 394] width 44 height 14
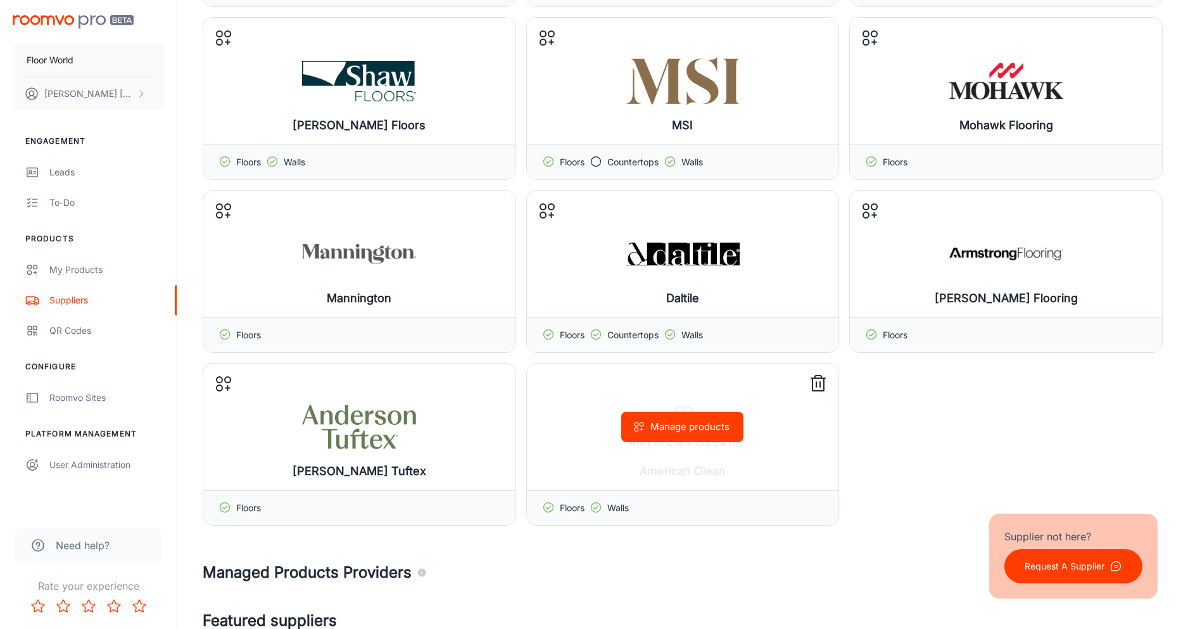
scroll to position [436, 0]
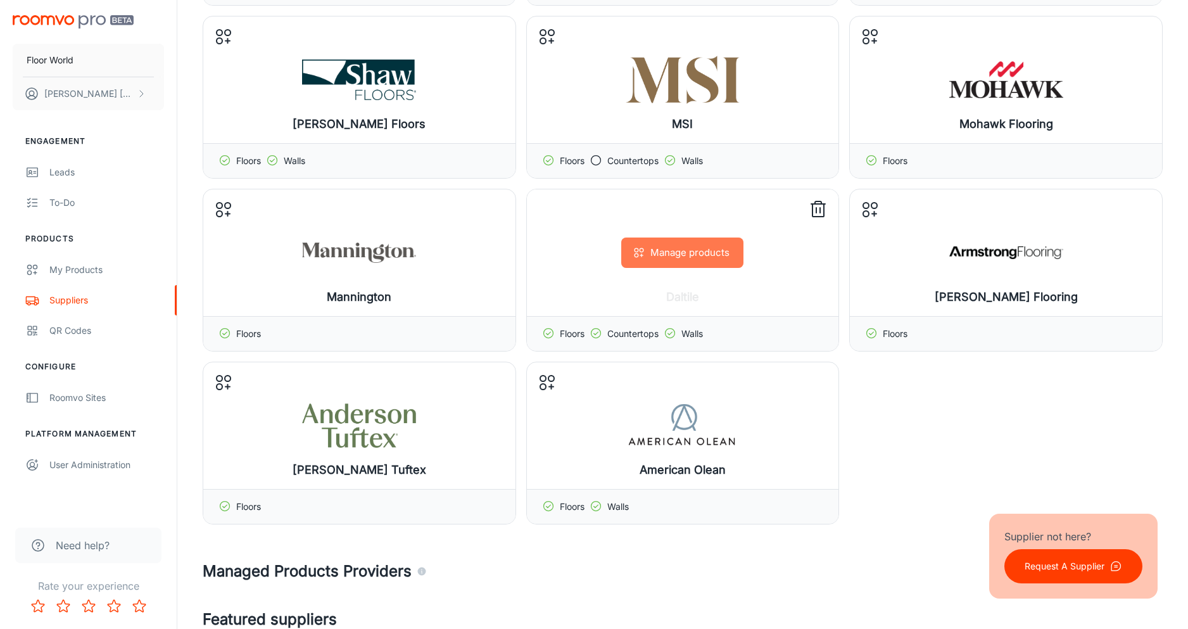
click at [688, 252] on button "Manage products" at bounding box center [682, 252] width 122 height 30
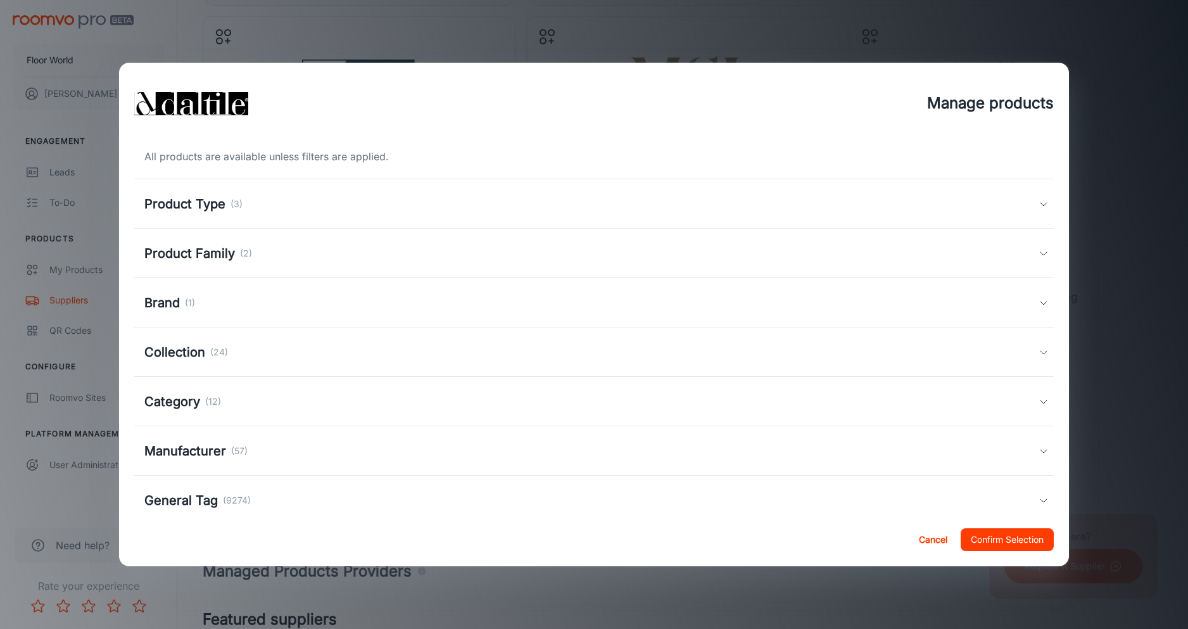
drag, startPoint x: 437, startPoint y: 202, endPoint x: 431, endPoint y: 205, distance: 7.1
click at [436, 203] on div "Product Type (3)" at bounding box center [591, 203] width 895 height 19
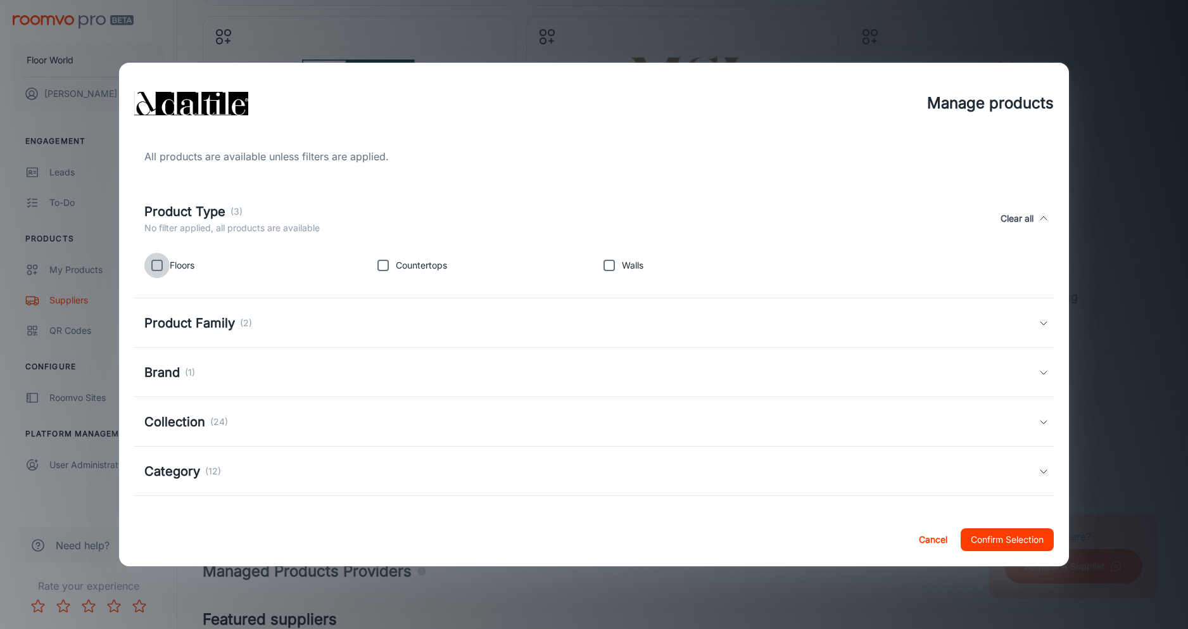
click at [158, 265] on input "checkbox" at bounding box center [156, 265] width 25 height 25
checkbox input "true"
click at [620, 270] on input "checkbox" at bounding box center [608, 265] width 25 height 25
checkbox input "true"
click at [982, 536] on button "Confirm Selection" at bounding box center [1006, 539] width 93 height 23
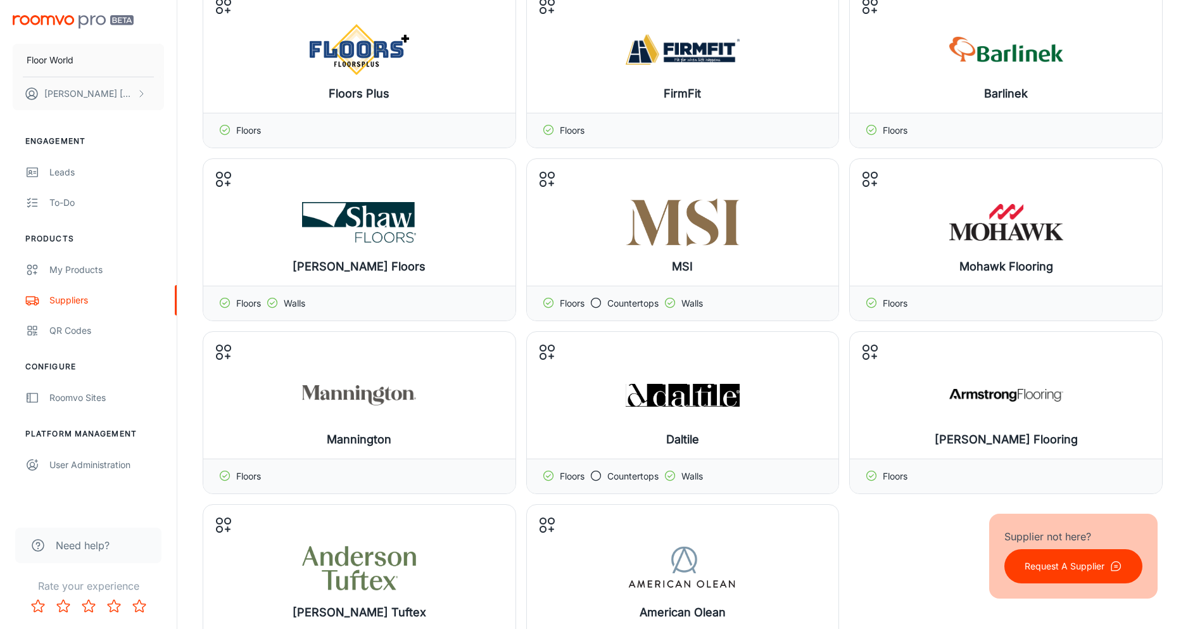
scroll to position [294, 0]
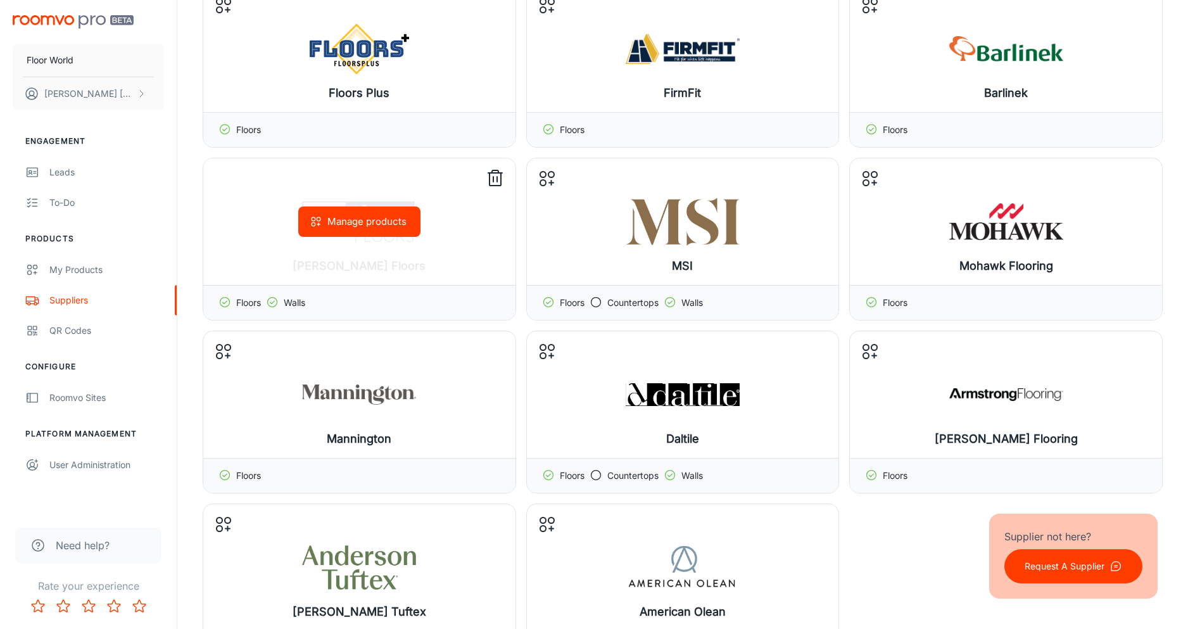
click at [370, 225] on button "Manage products" at bounding box center [359, 221] width 122 height 30
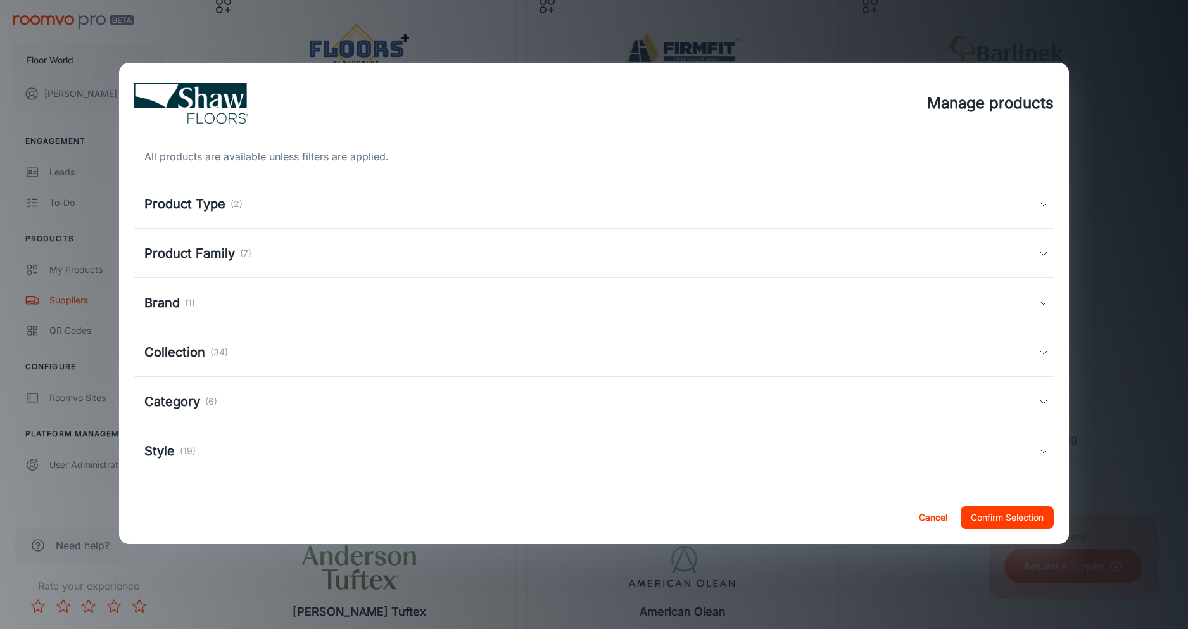
click at [928, 515] on button "Cancel" at bounding box center [932, 517] width 41 height 23
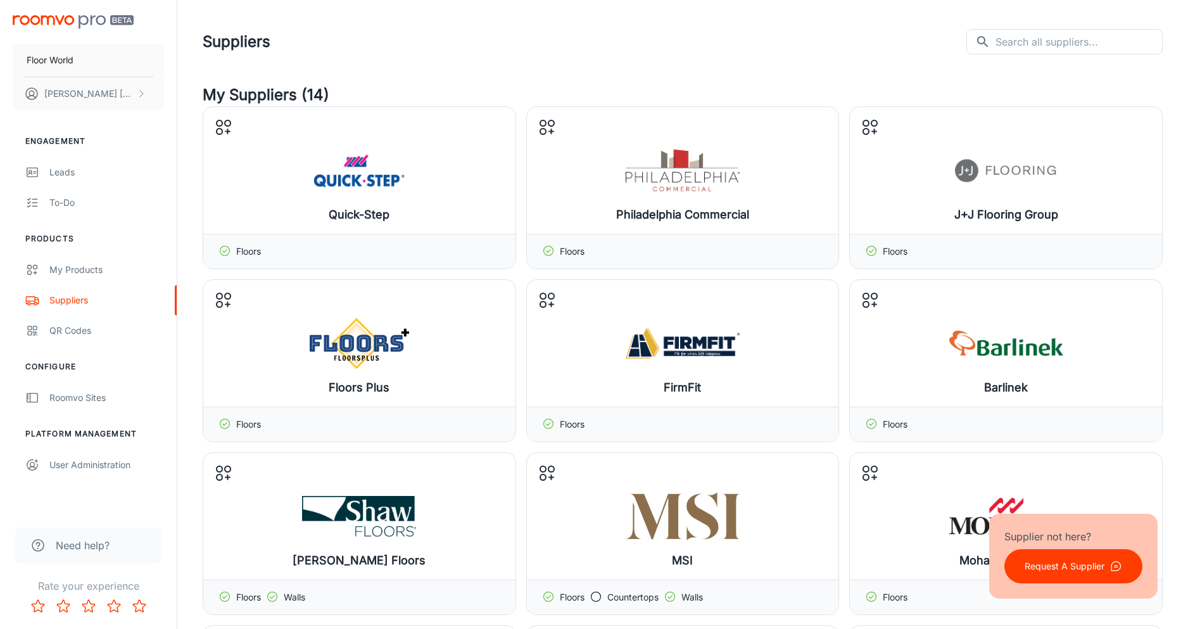
scroll to position [0, 0]
